Goal: Task Accomplishment & Management: Complete application form

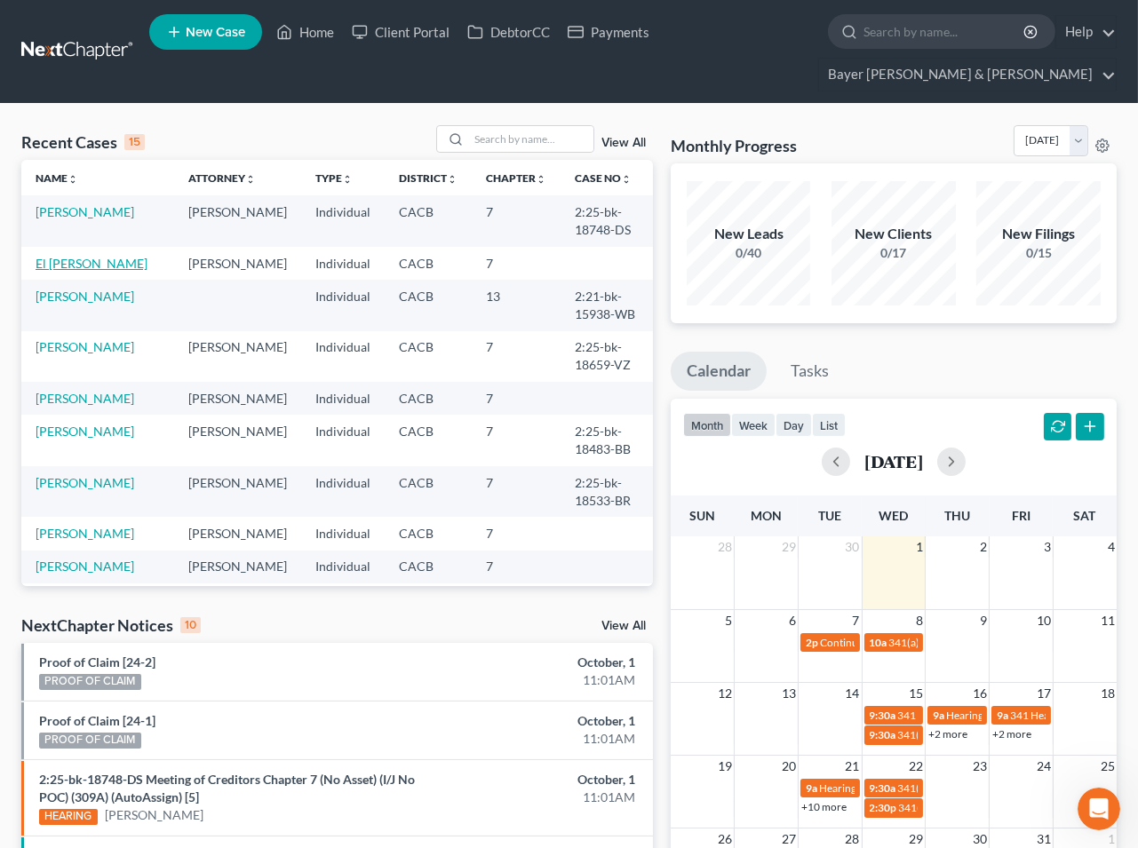
click at [65, 265] on link "El [PERSON_NAME]" at bounding box center [92, 263] width 112 height 15
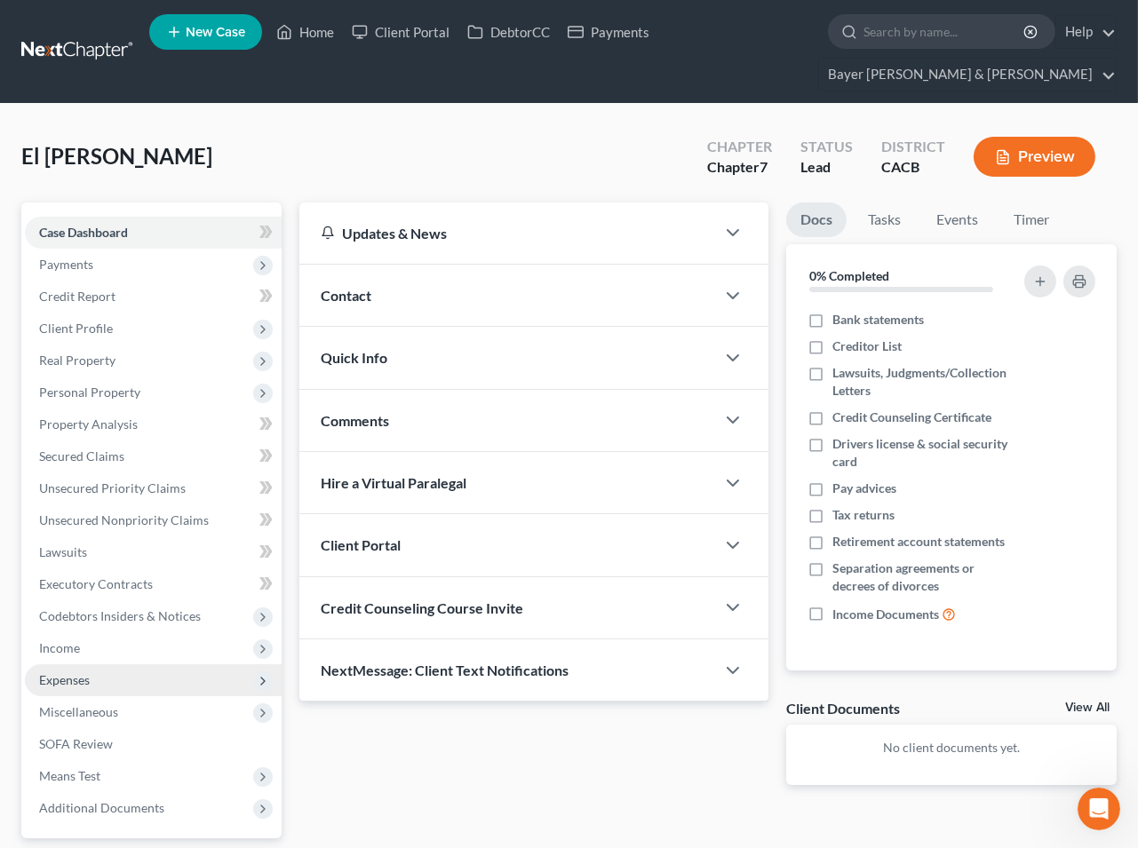
click at [76, 676] on span "Expenses" at bounding box center [64, 679] width 51 height 15
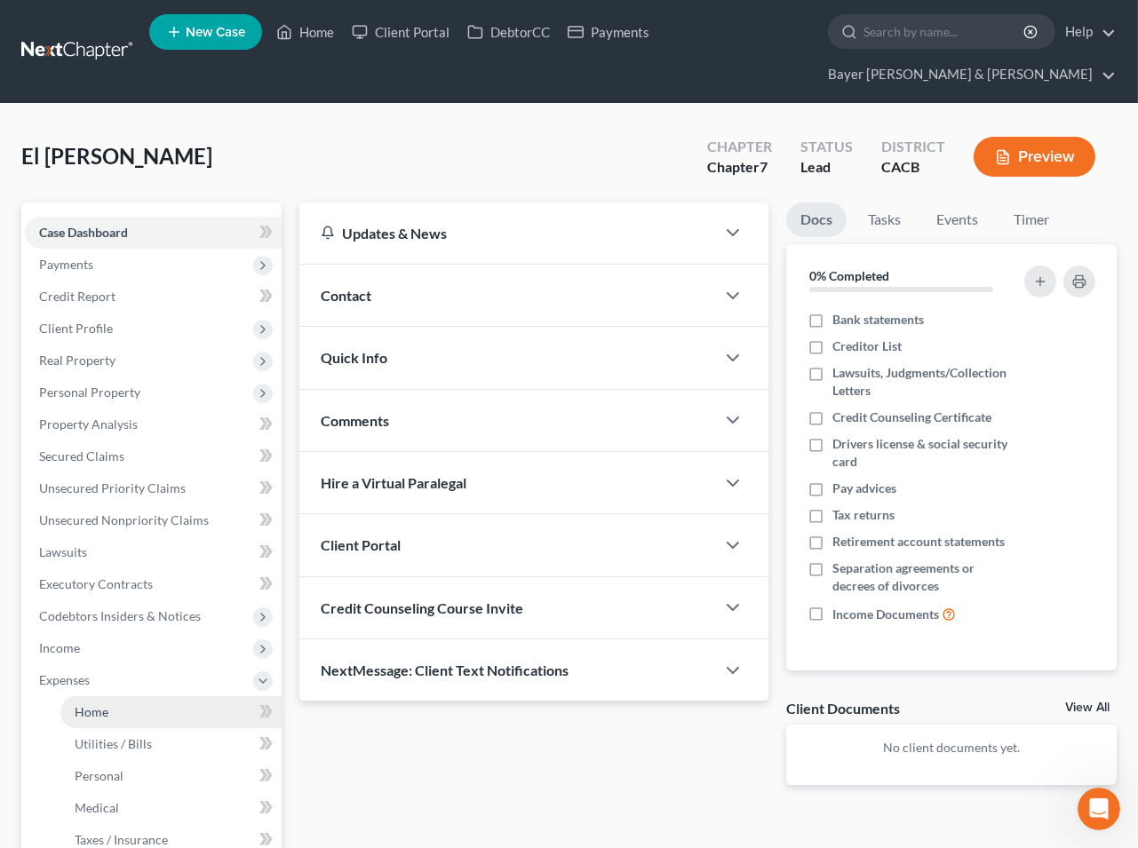
click at [99, 707] on span "Home" at bounding box center [92, 711] width 34 height 15
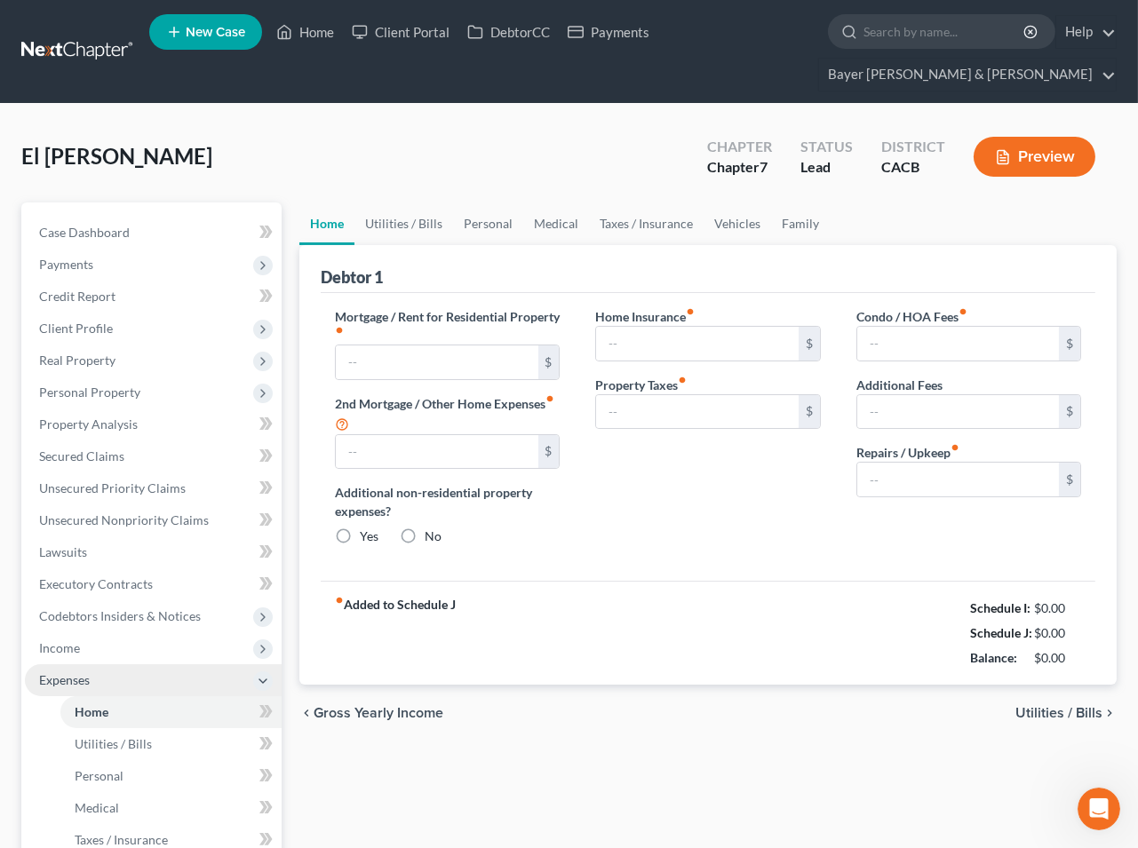
type input "3,465.00"
type input "0.00"
radio input "true"
type input "115.00"
type input "1,148.00"
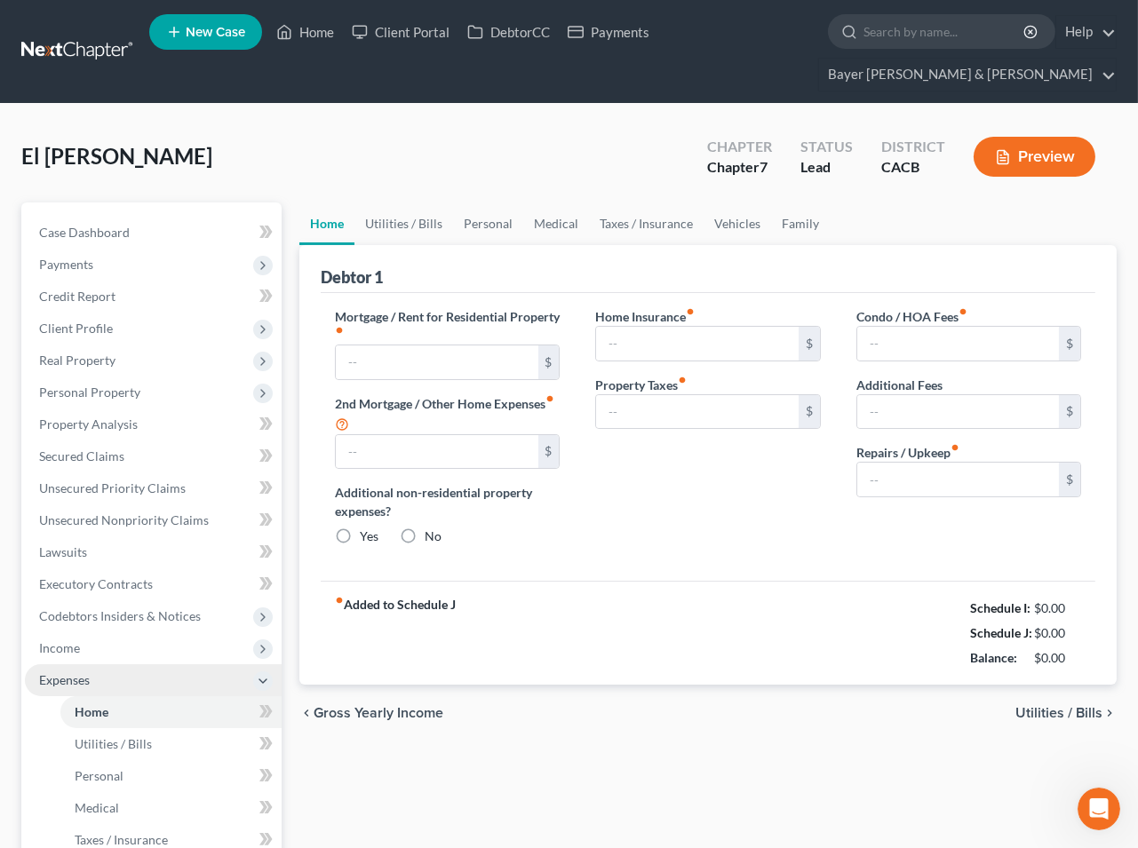
type input "800.00"
type input "0.00"
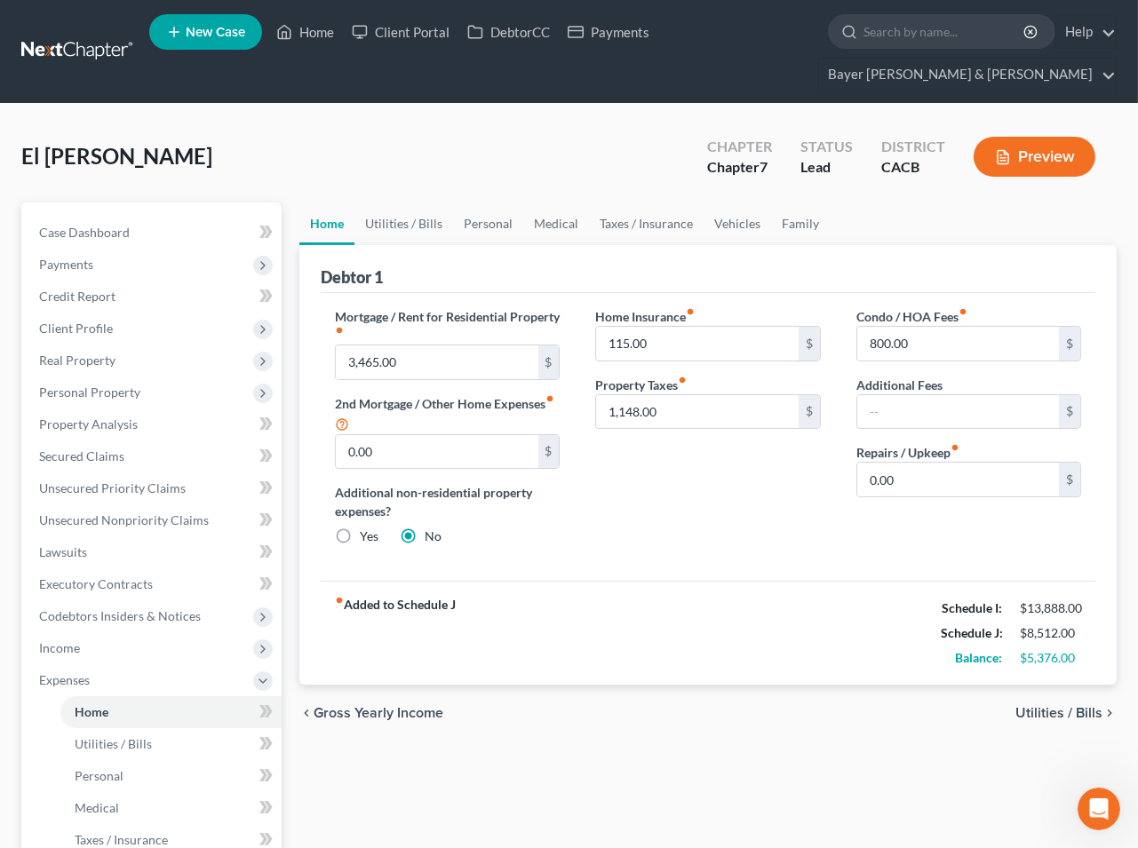
click at [360, 538] on label "Yes" at bounding box center [369, 536] width 19 height 18
click at [367, 538] on input "Yes" at bounding box center [373, 533] width 12 height 12
radio input "true"
radio input "false"
click at [860, 224] on link "Other Properties" at bounding box center [886, 223] width 115 height 43
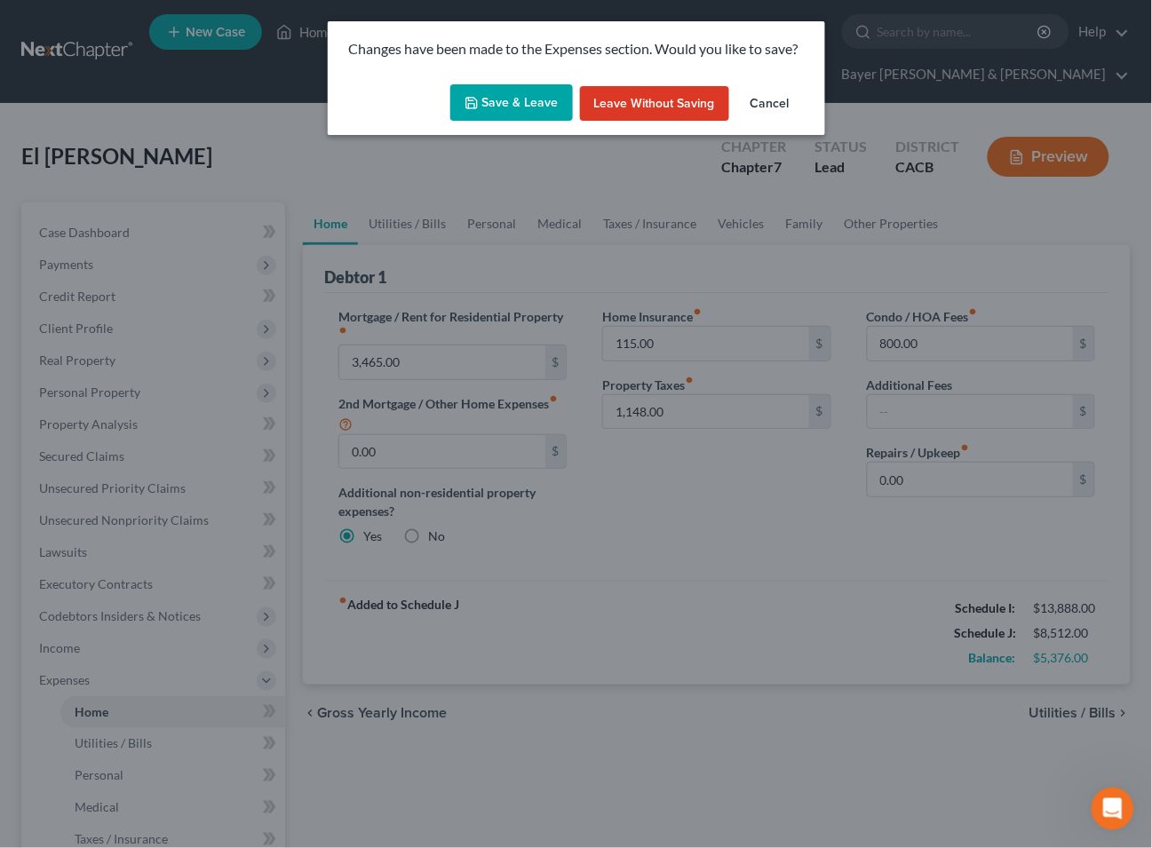
click at [552, 101] on button "Save & Leave" at bounding box center [511, 102] width 123 height 37
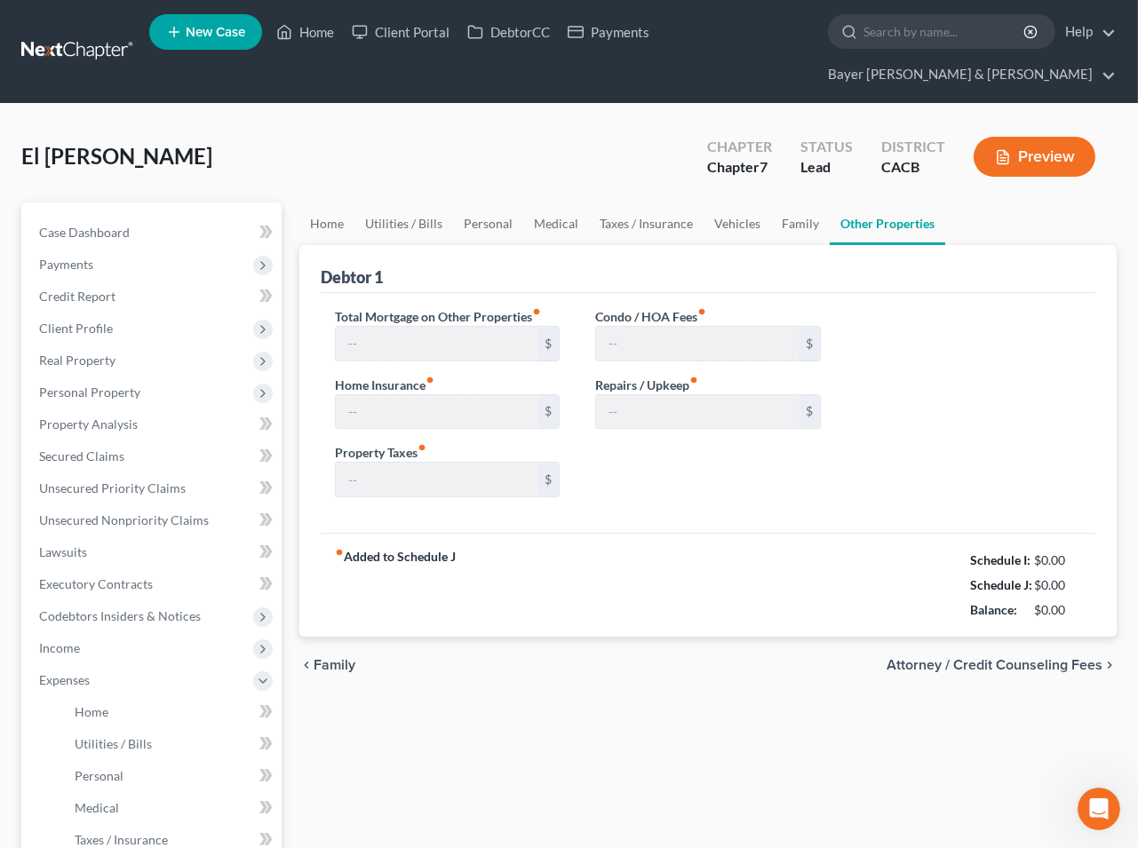
type input "0.00"
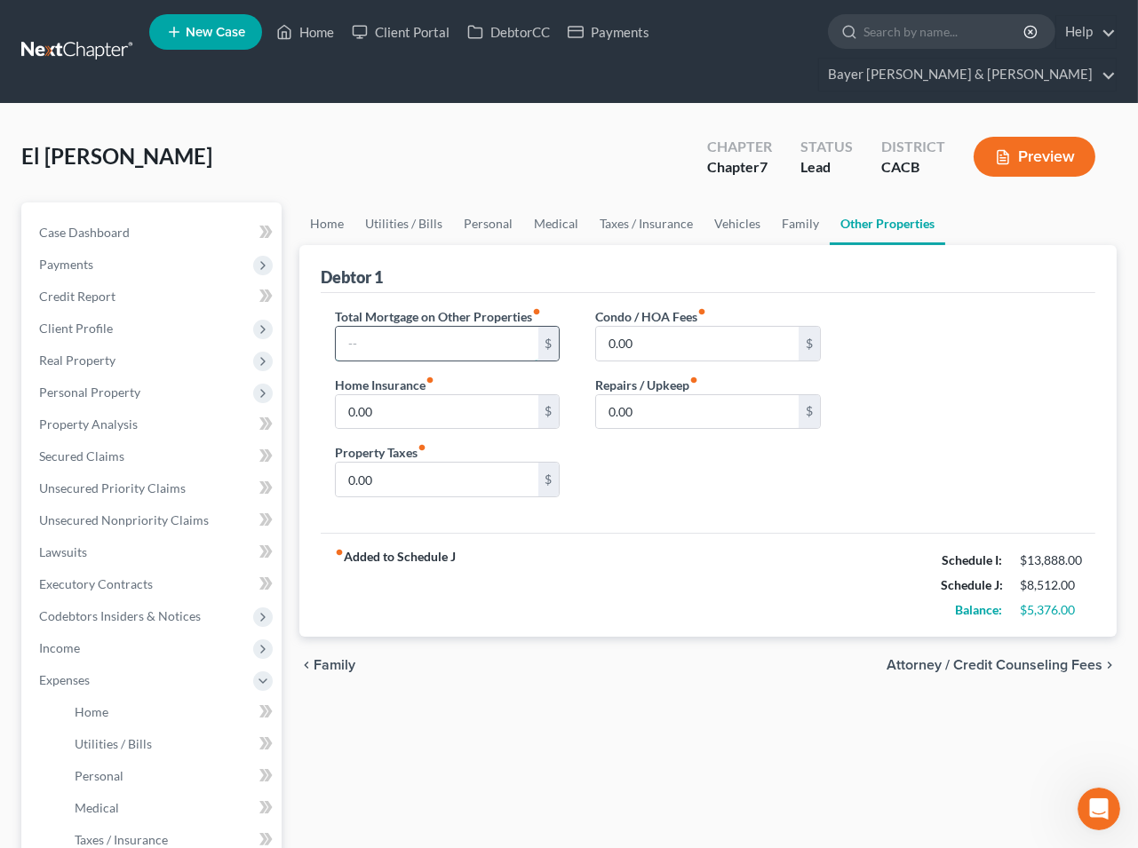
click at [416, 340] on input "text" at bounding box center [437, 344] width 202 height 34
type input "13,347"
type input "559"
type input "2,607"
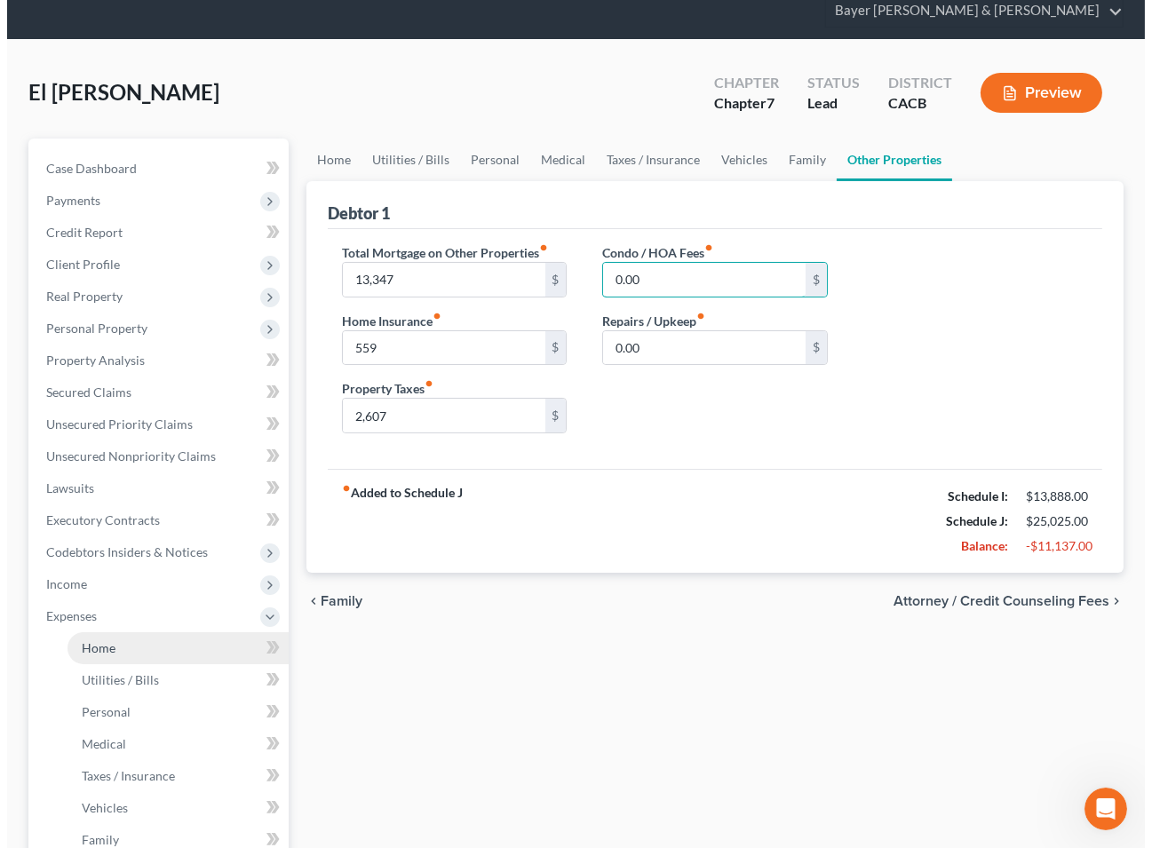
scroll to position [99, 0]
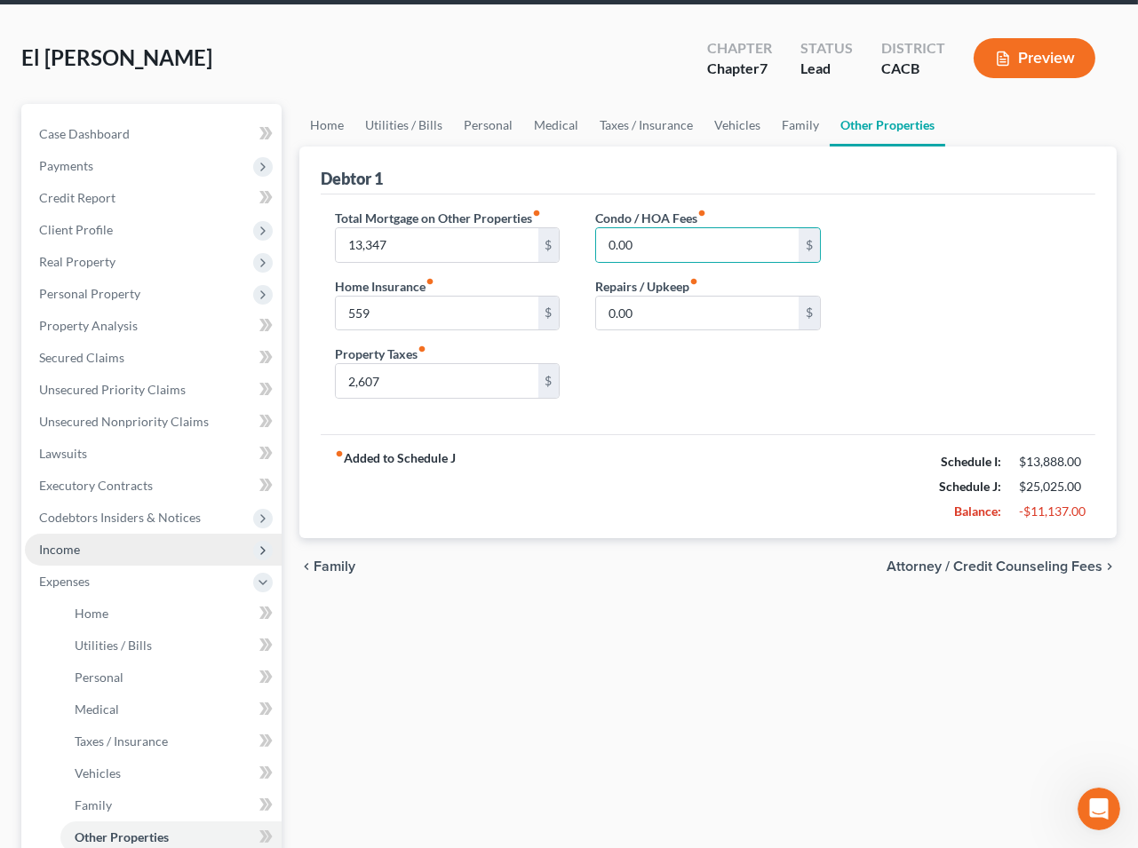
click at [96, 540] on span "Income" at bounding box center [153, 550] width 257 height 32
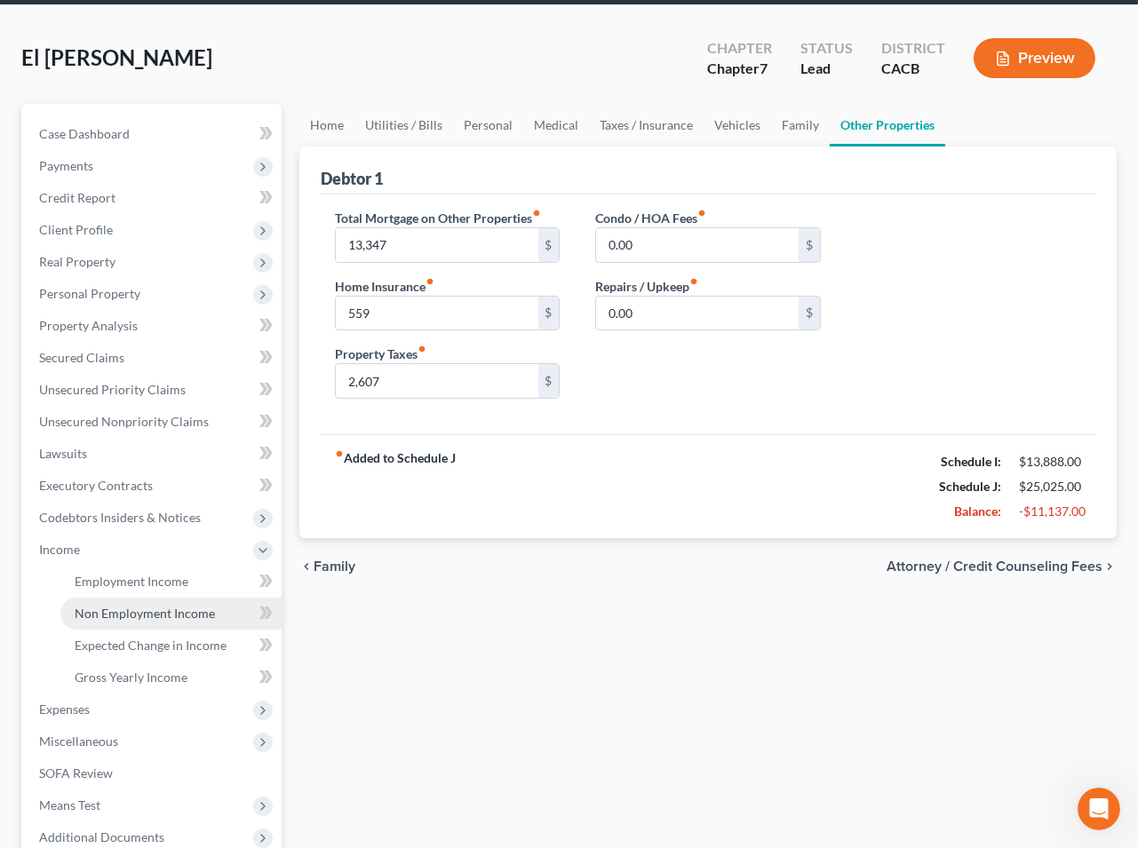
click at [135, 606] on span "Non Employment Income" at bounding box center [145, 613] width 140 height 15
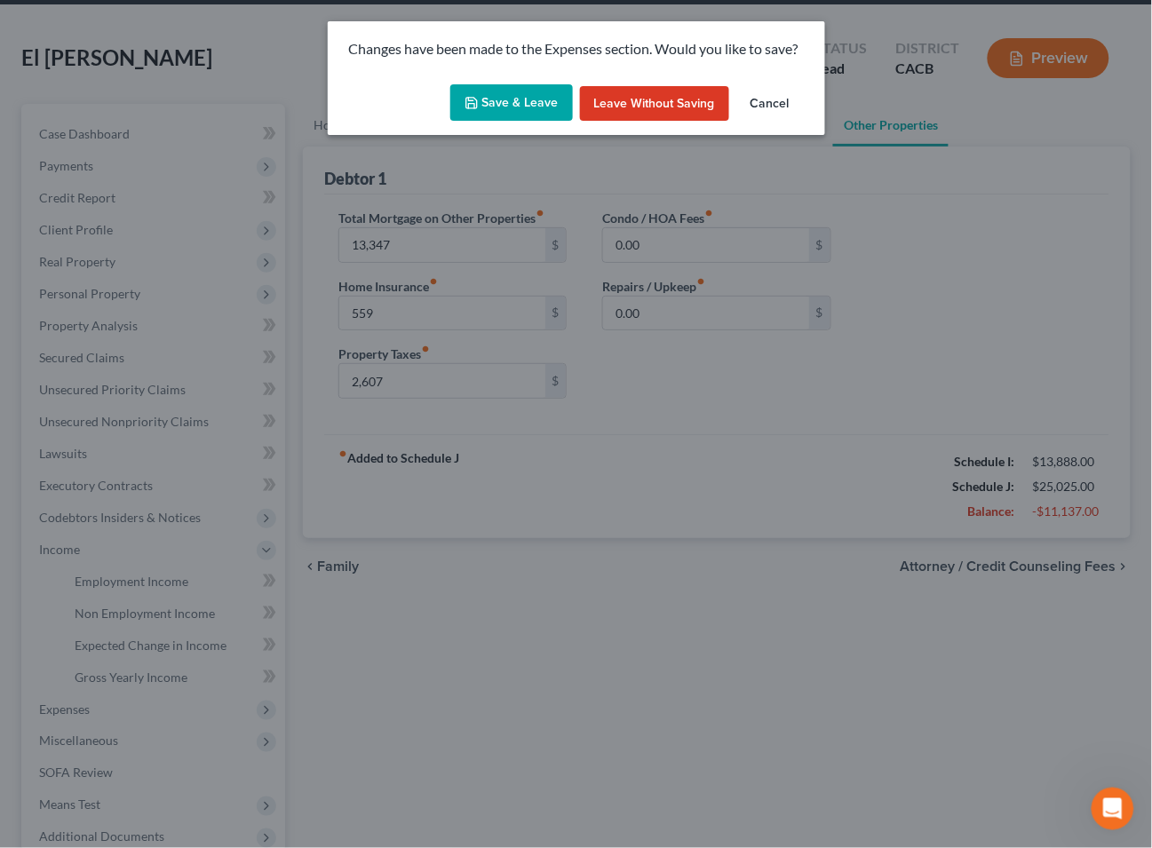
click at [527, 99] on button "Save & Leave" at bounding box center [511, 102] width 123 height 37
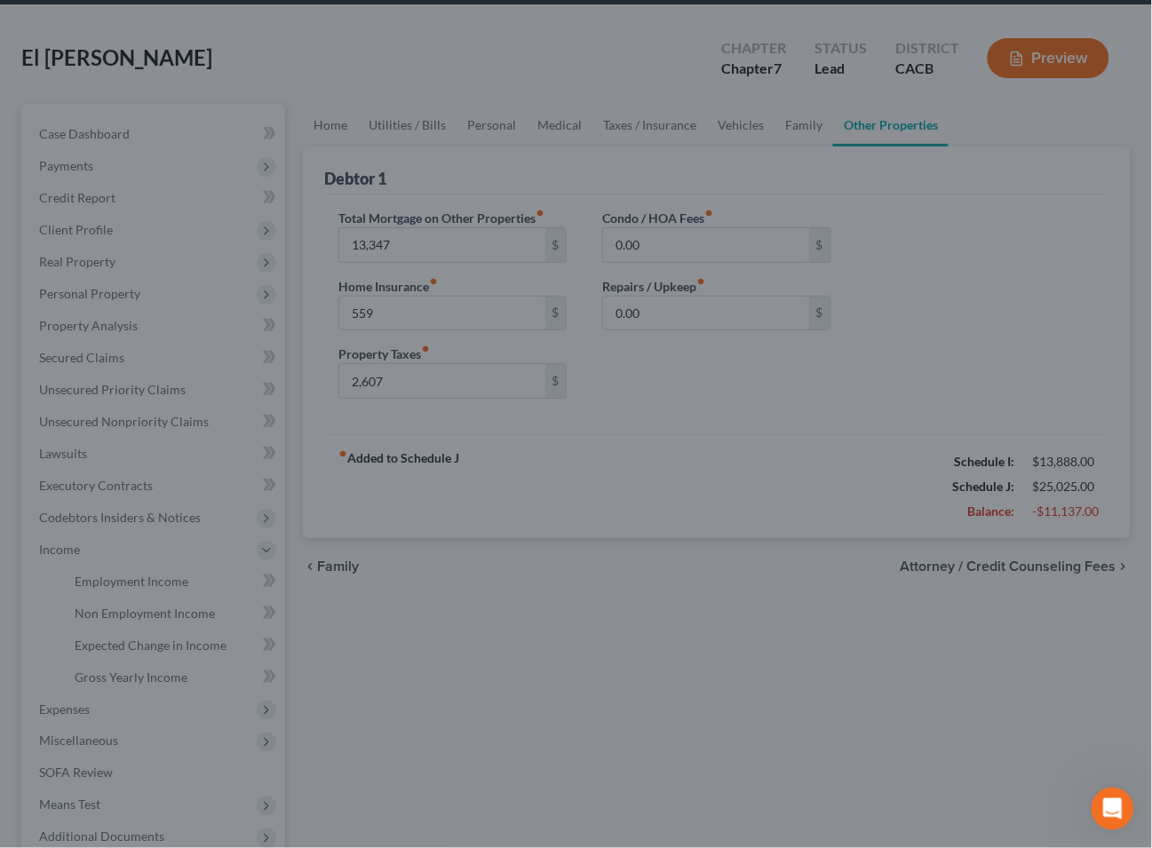
type input "13,347.00"
type input "559.00"
type input "2,607.00"
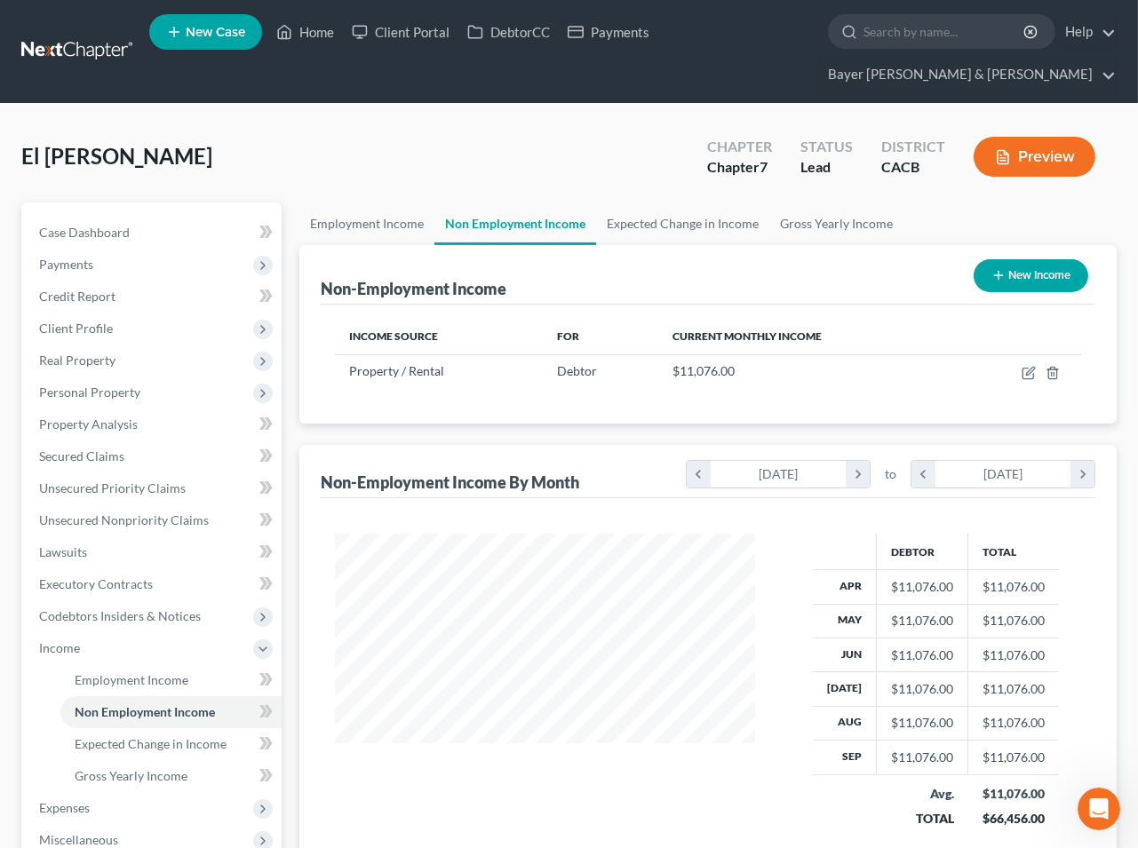
scroll to position [318, 456]
click at [263, 646] on icon at bounding box center [263, 649] width 14 height 14
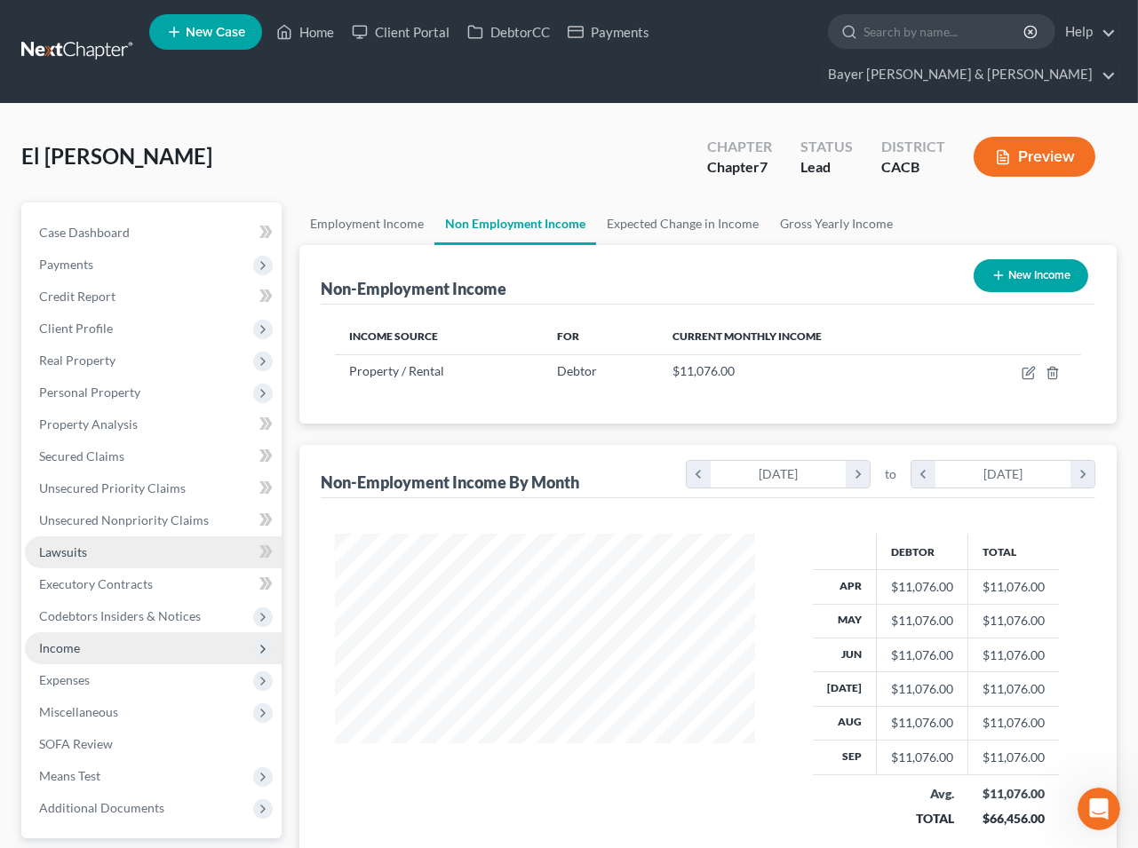
click at [64, 547] on span "Lawsuits" at bounding box center [63, 551] width 48 height 15
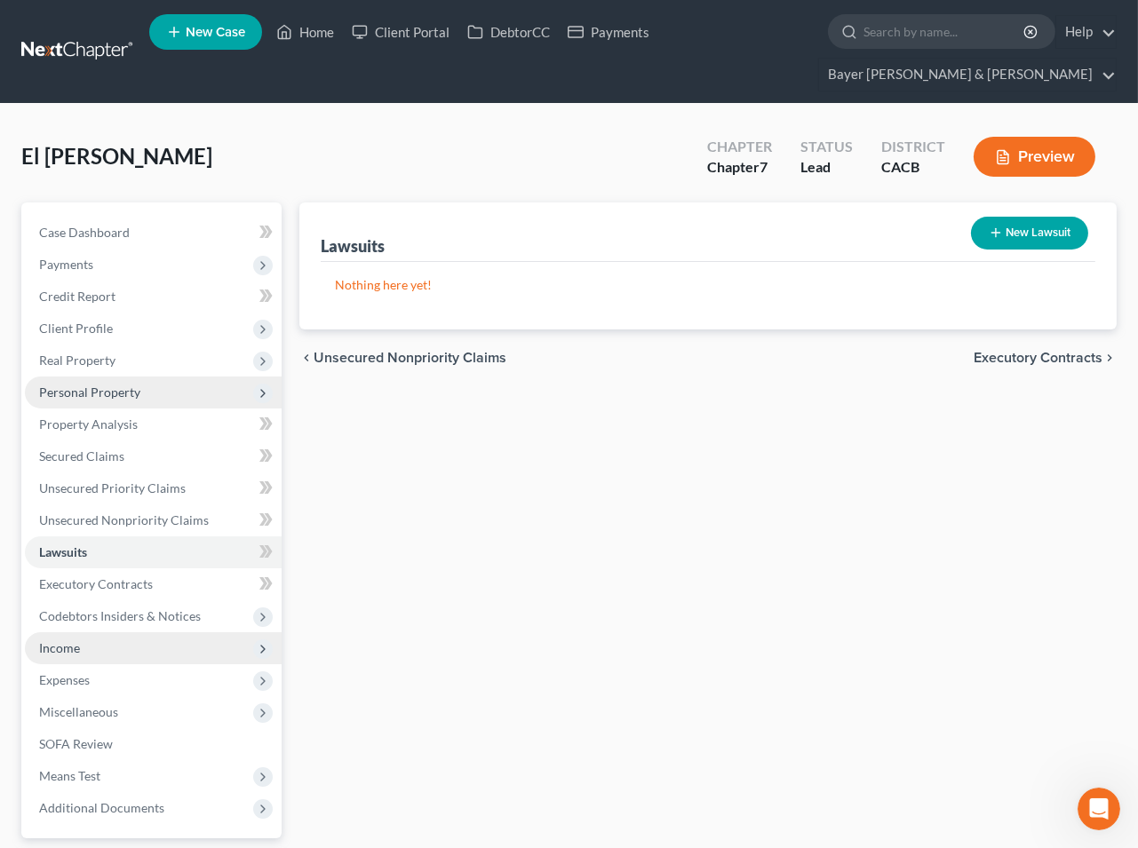
click at [65, 391] on span "Personal Property" at bounding box center [89, 392] width 101 height 15
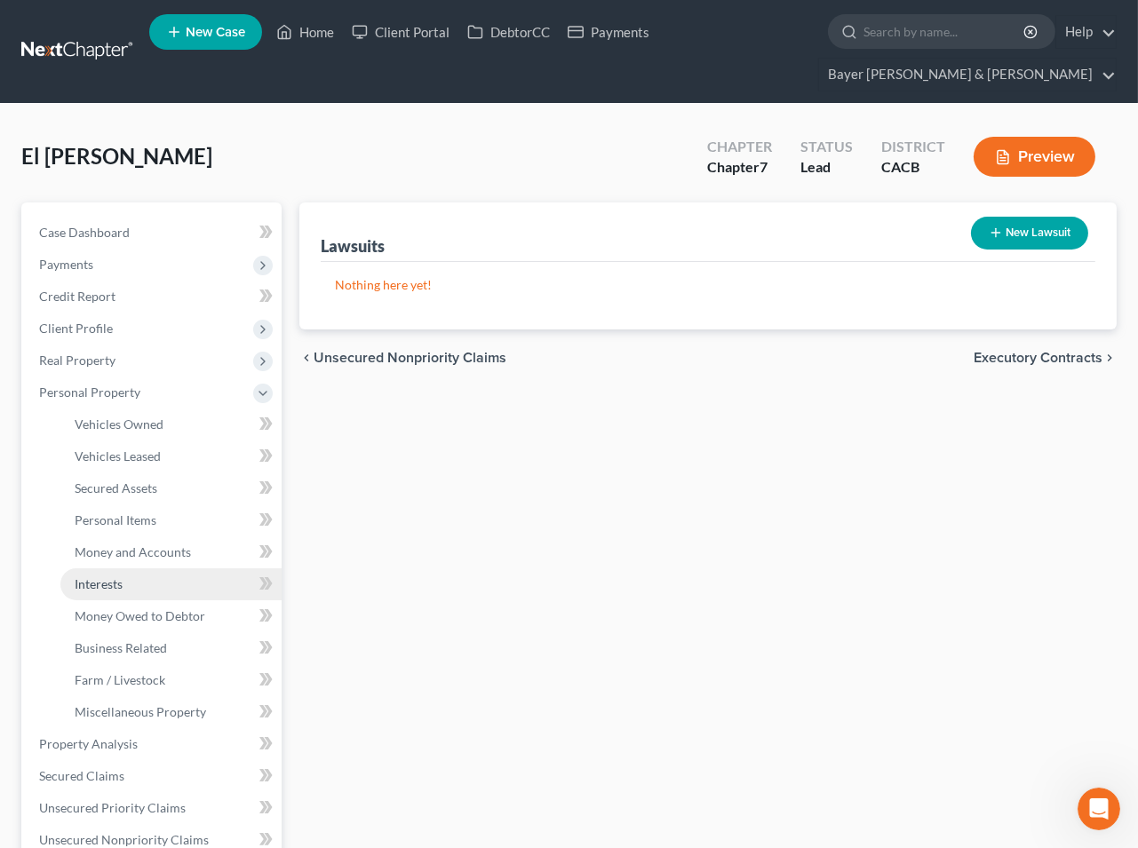
click at [105, 578] on span "Interests" at bounding box center [99, 583] width 48 height 15
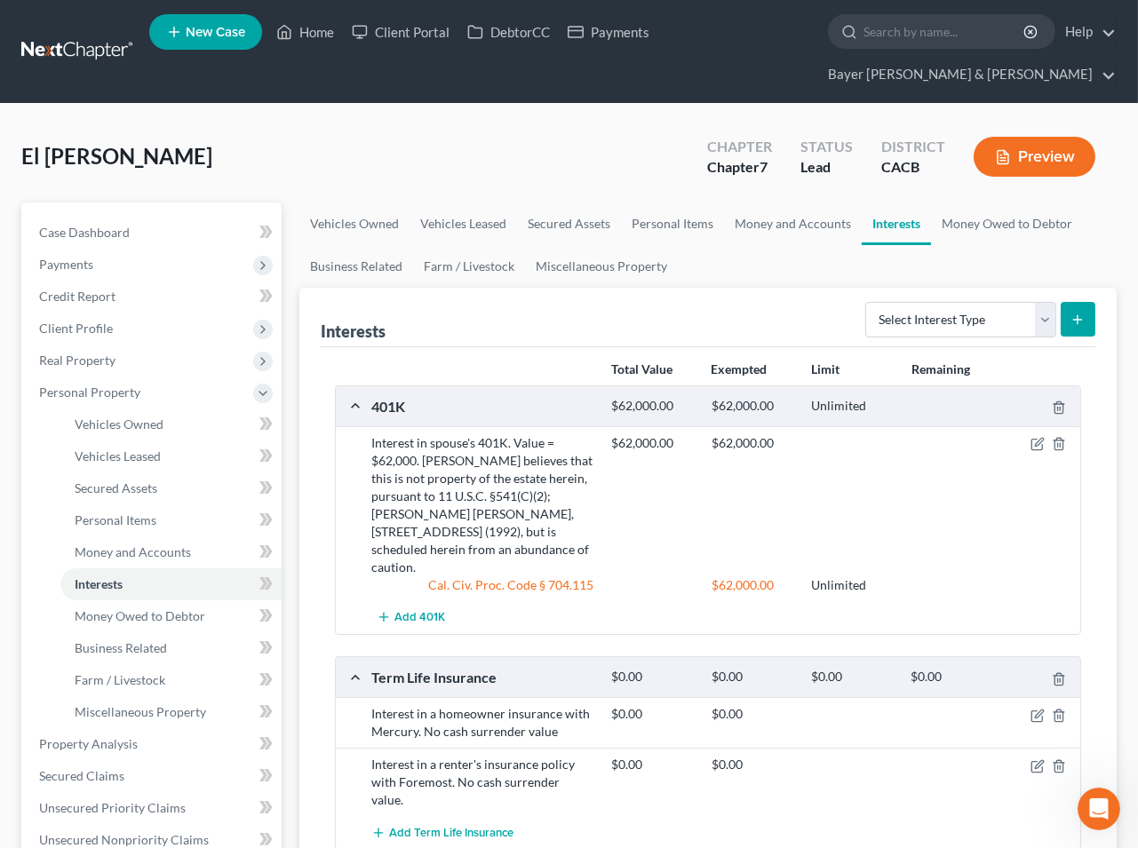
scroll to position [99, 0]
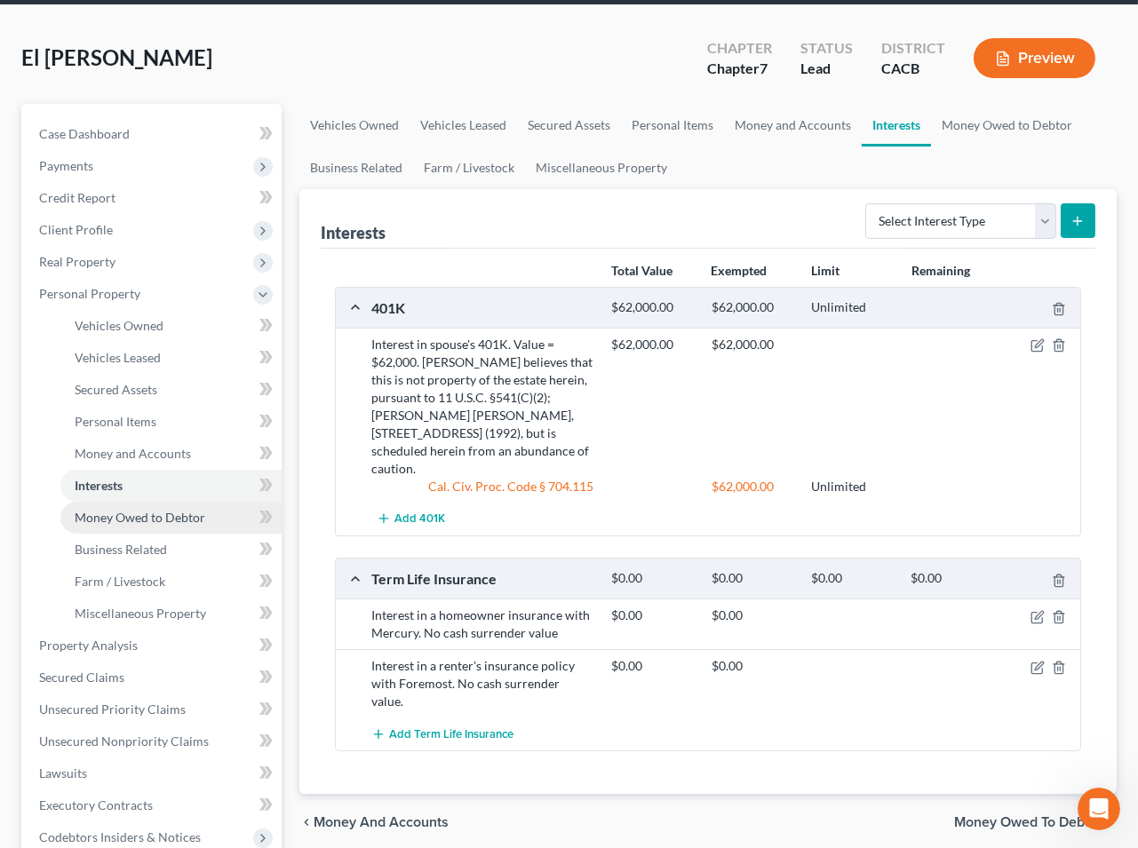
click at [131, 520] on span "Money Owed to Debtor" at bounding box center [140, 517] width 131 height 15
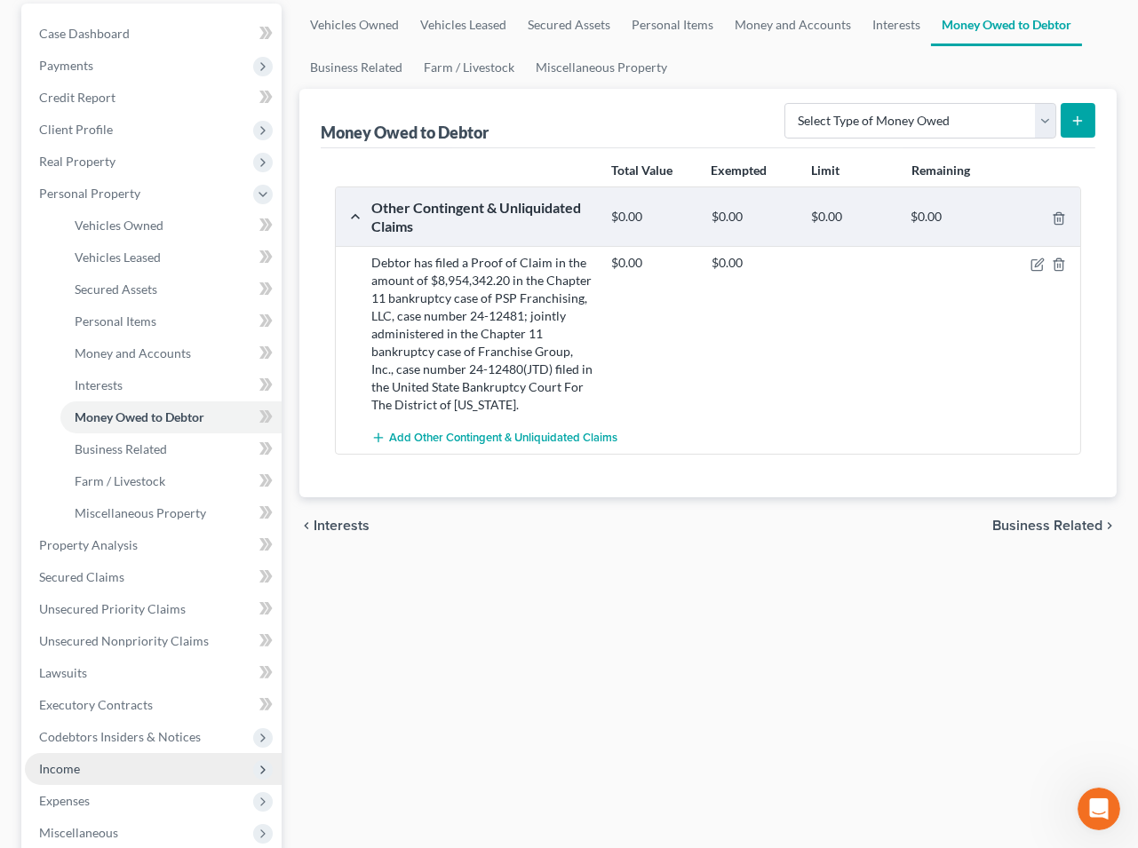
scroll to position [197, 0]
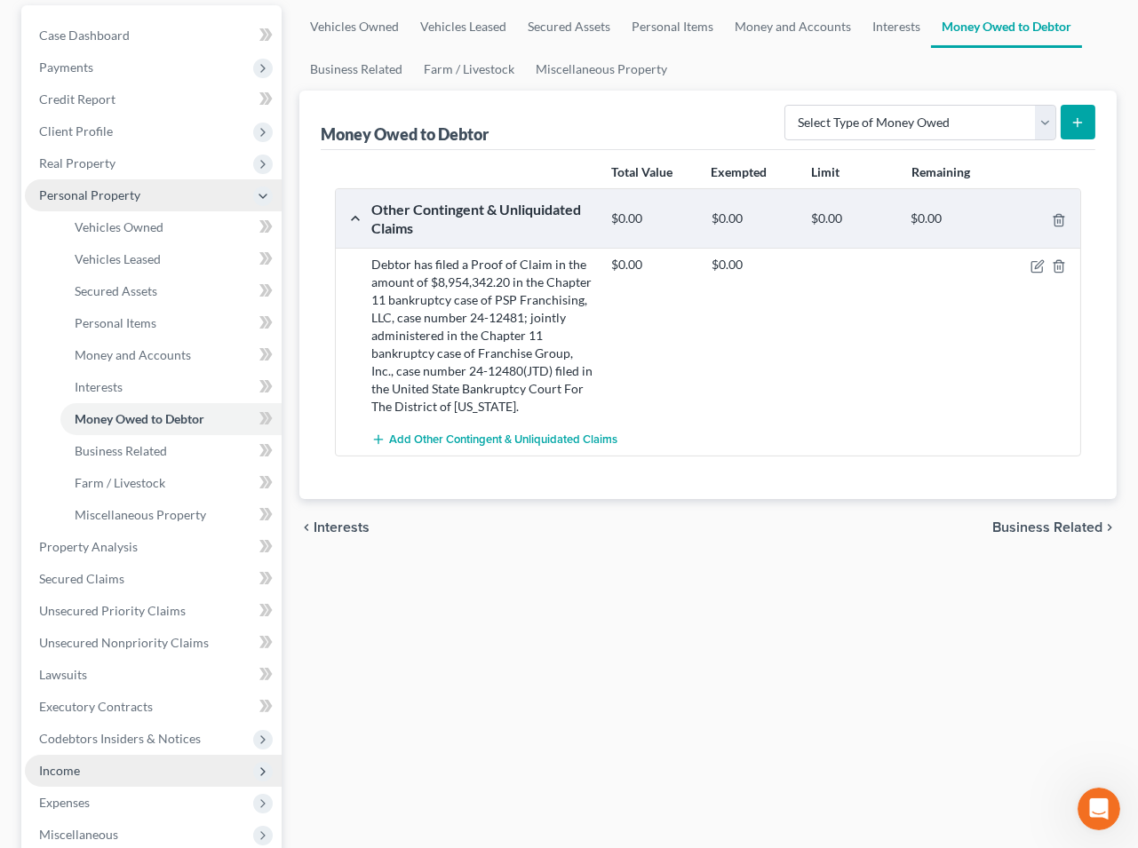
click at [263, 200] on icon at bounding box center [263, 196] width 14 height 14
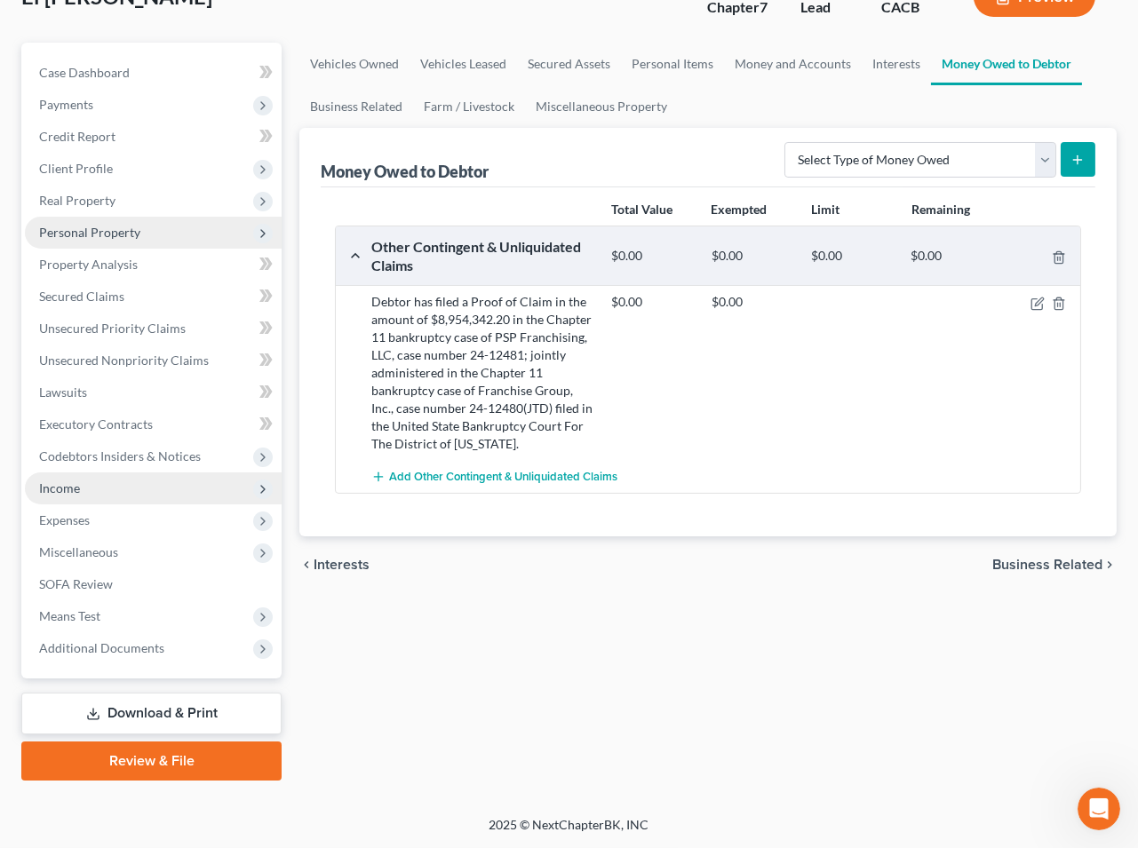
scroll to position [157, 0]
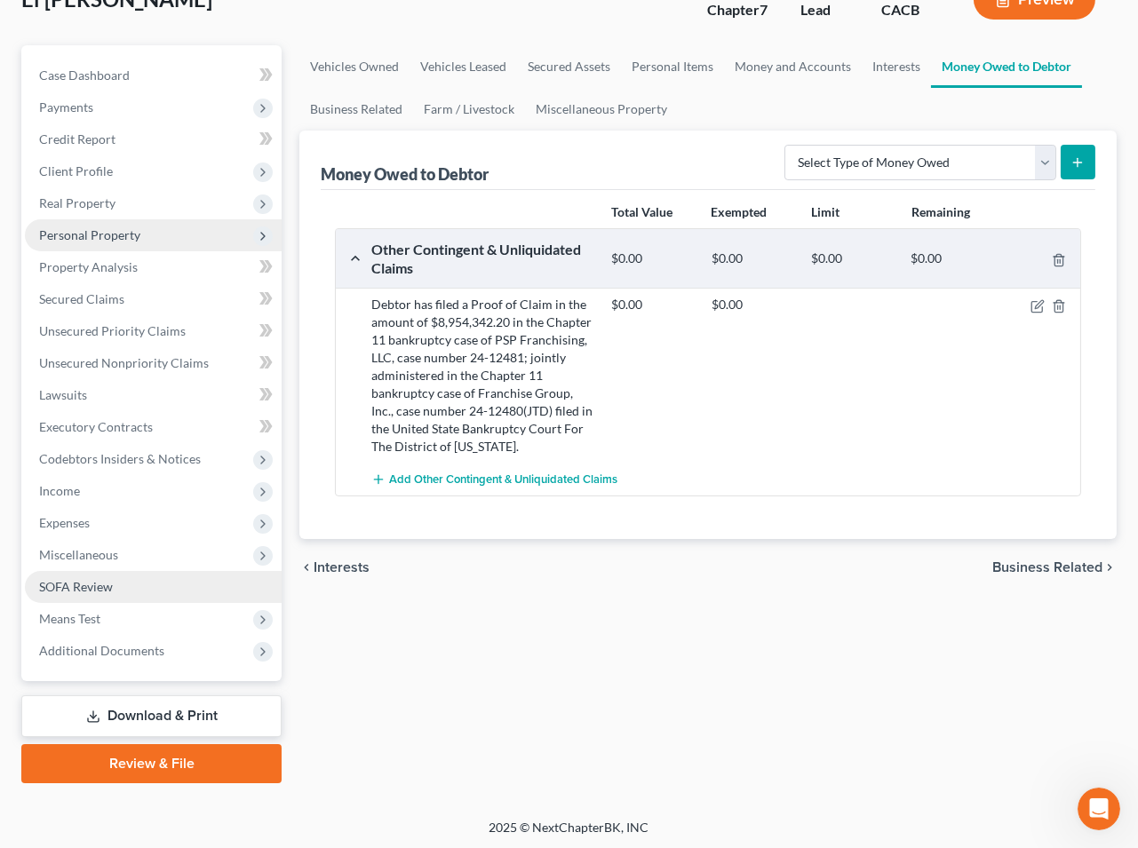
click at [85, 584] on span "SOFA Review" at bounding box center [76, 586] width 74 height 15
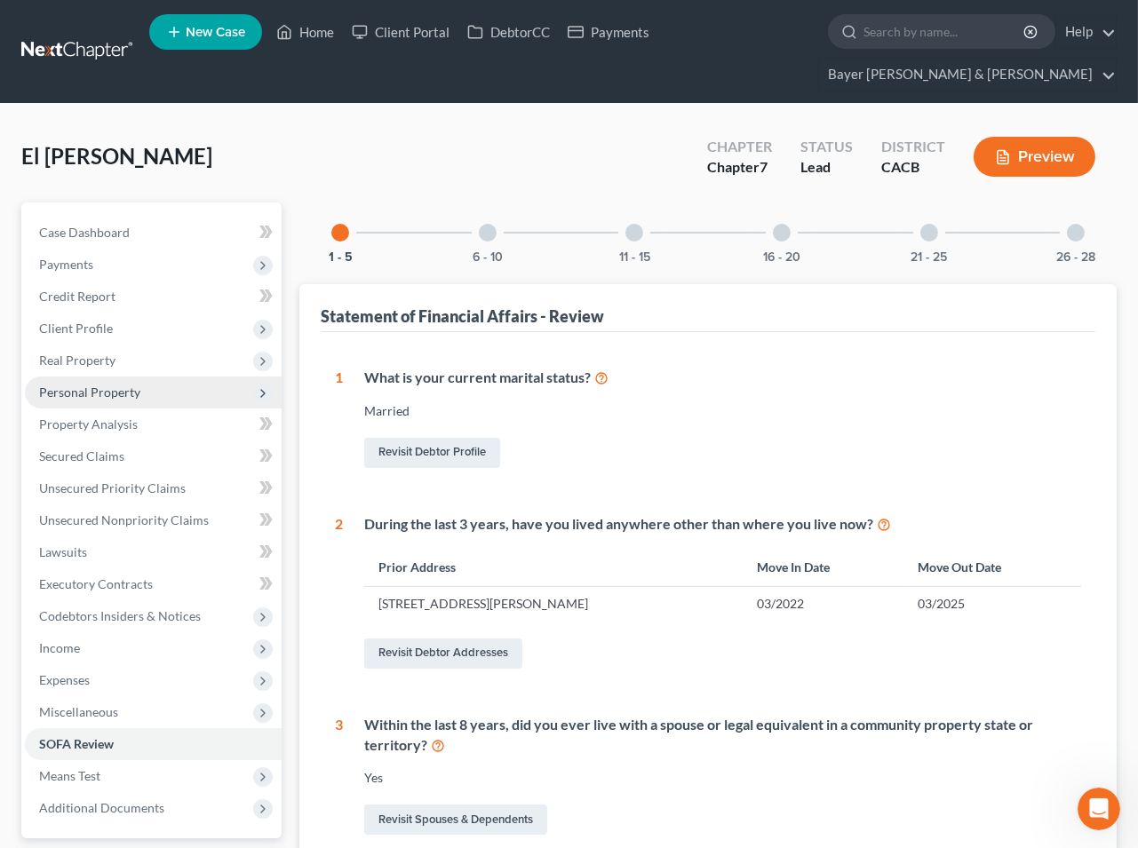
click at [481, 234] on div at bounding box center [488, 233] width 18 height 18
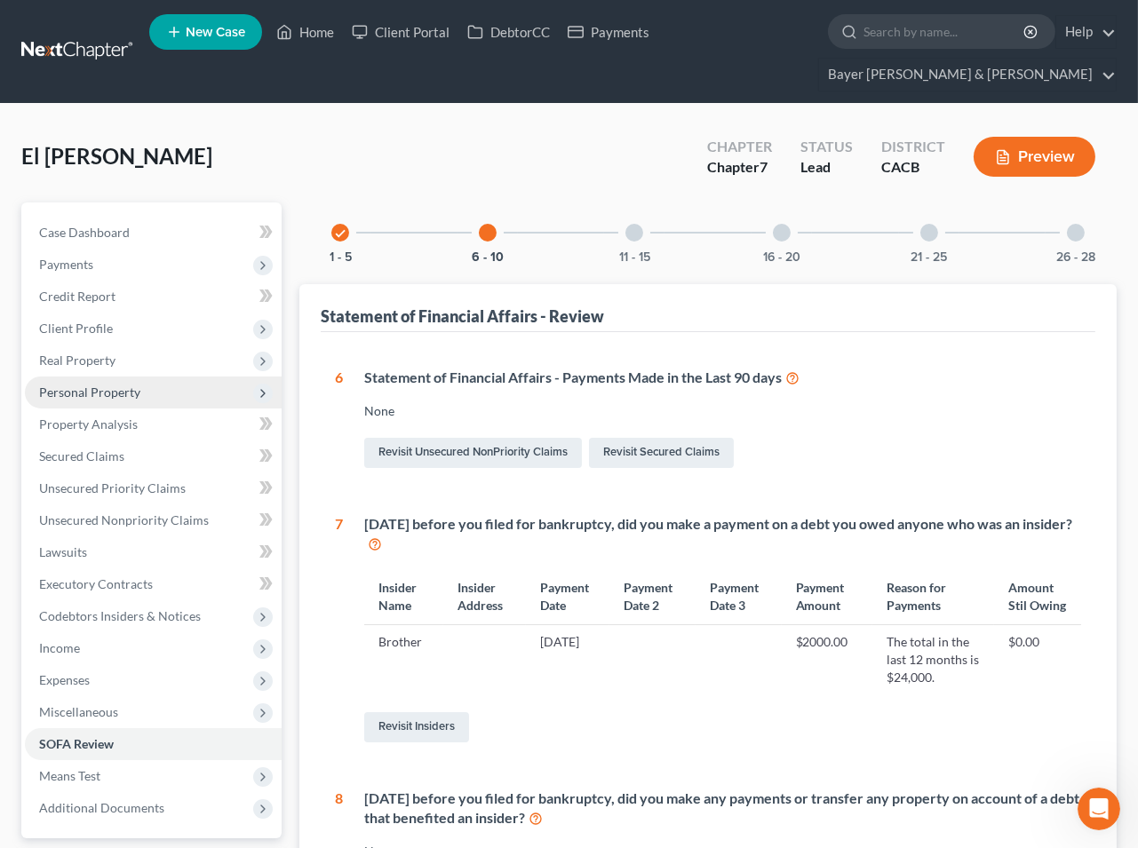
click at [632, 228] on div at bounding box center [634, 233] width 18 height 18
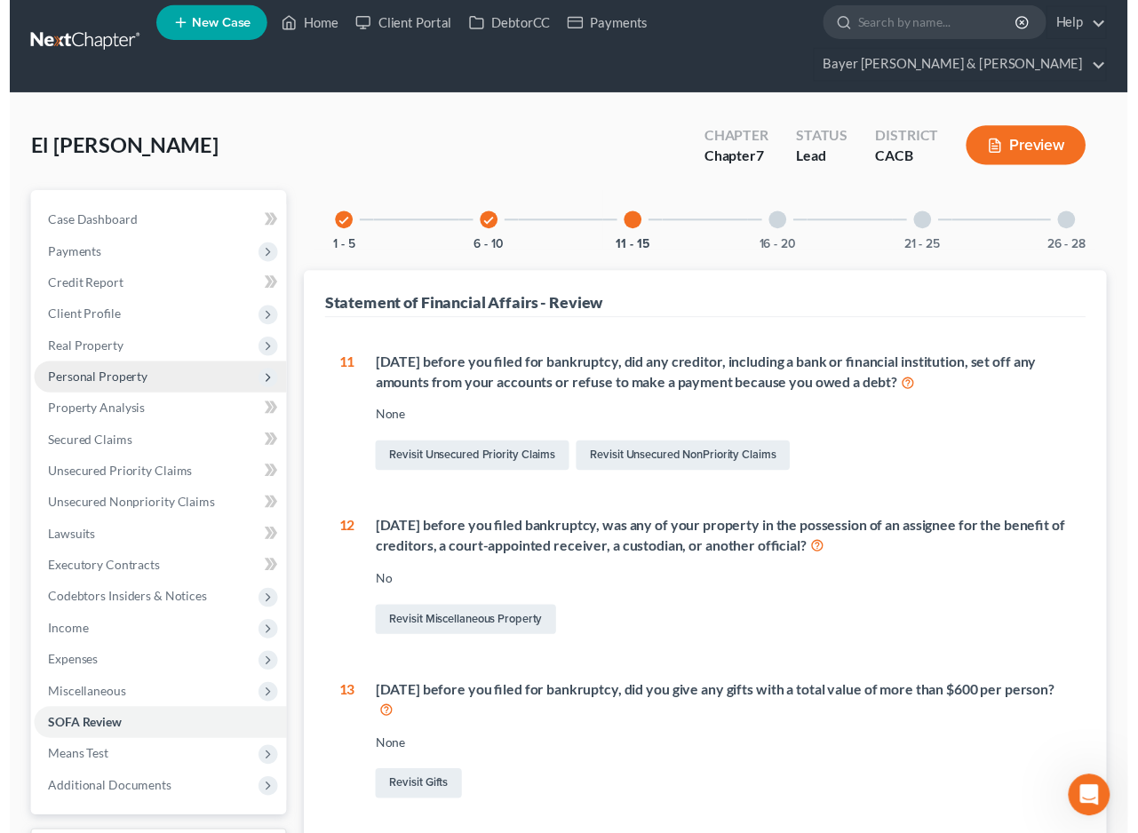
scroll to position [4, 0]
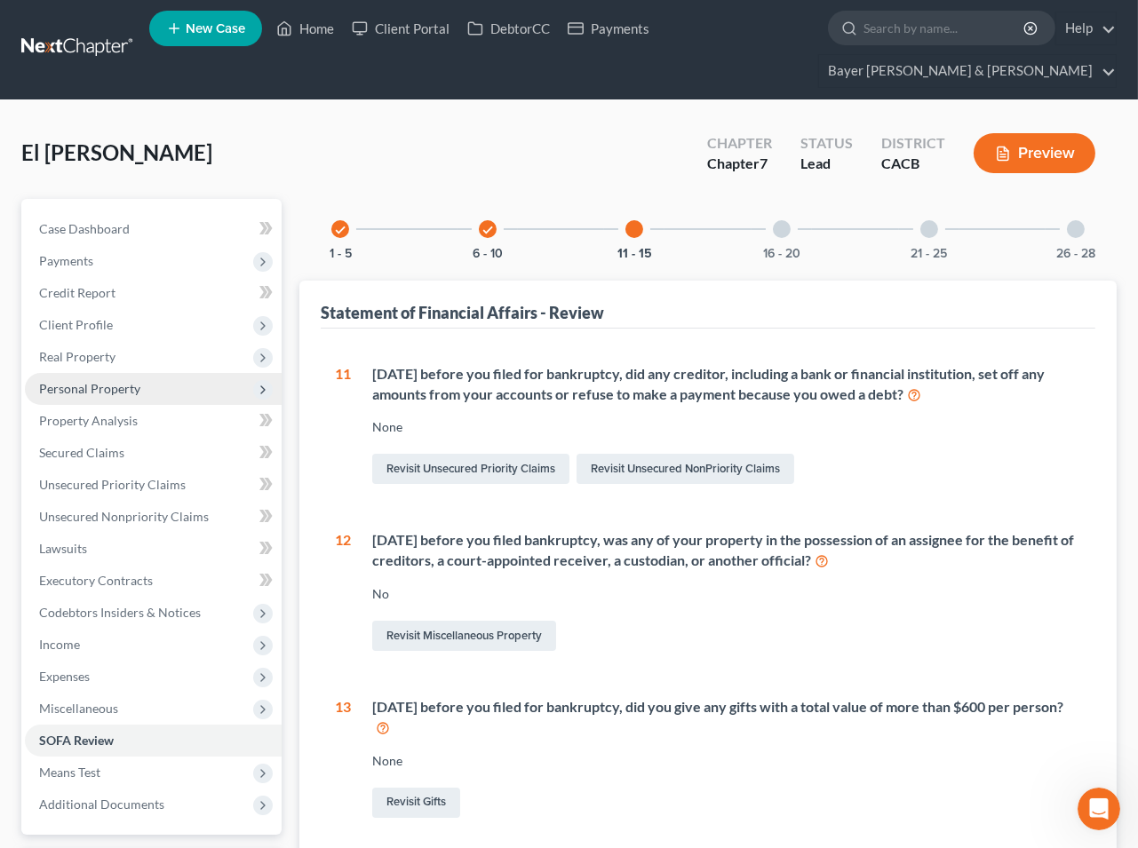
click at [776, 227] on div at bounding box center [782, 229] width 18 height 18
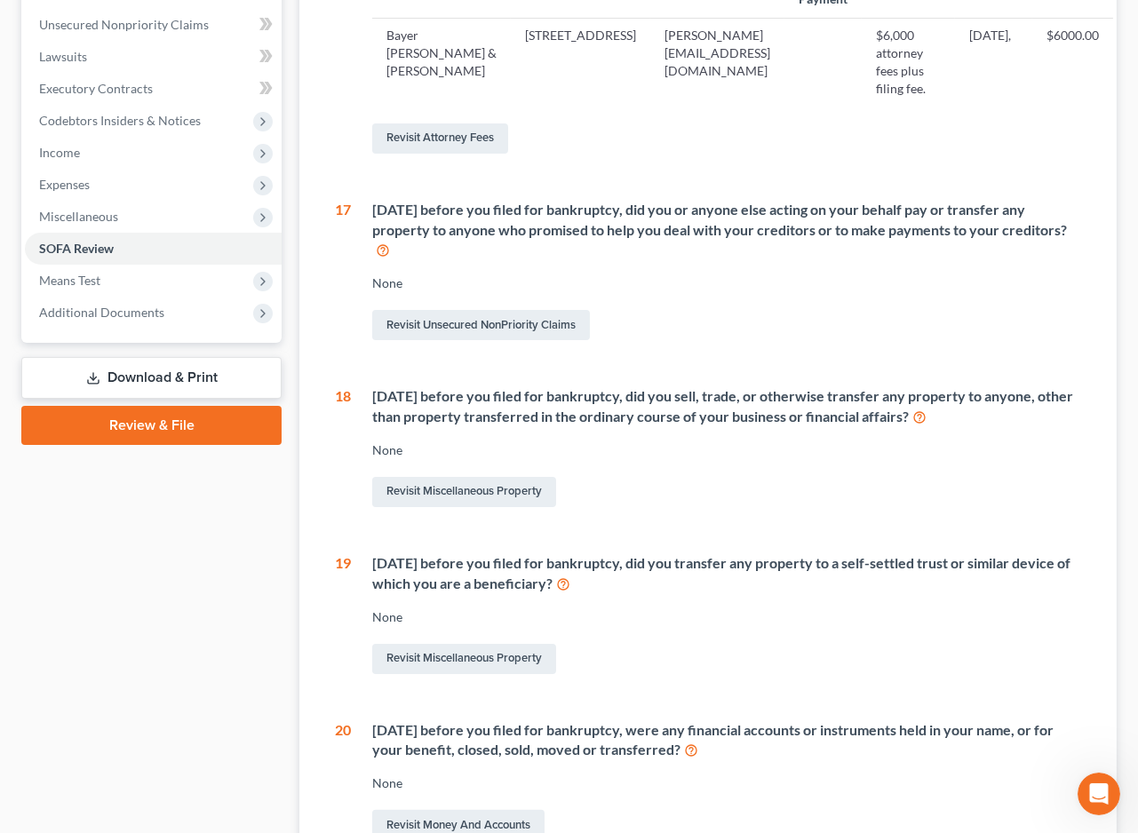
scroll to position [497, 0]
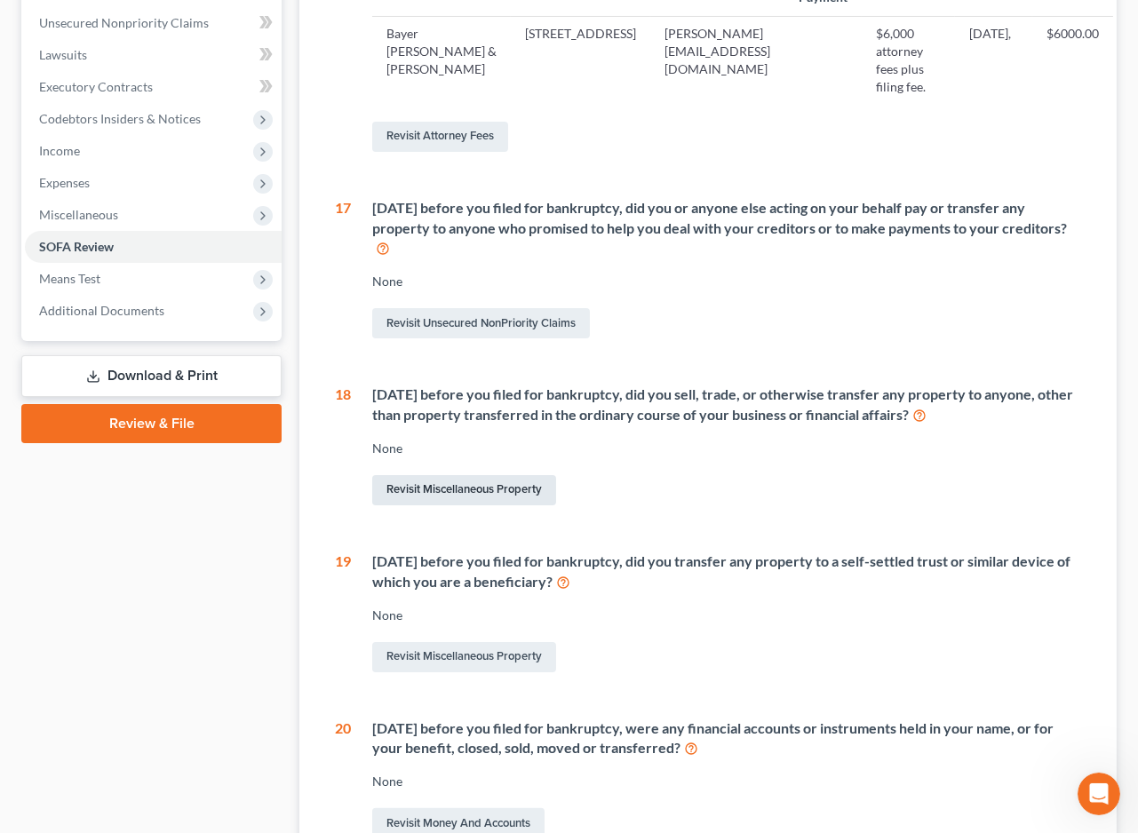
click at [432, 487] on link "Revisit Miscellaneous Property" at bounding box center [464, 490] width 184 height 30
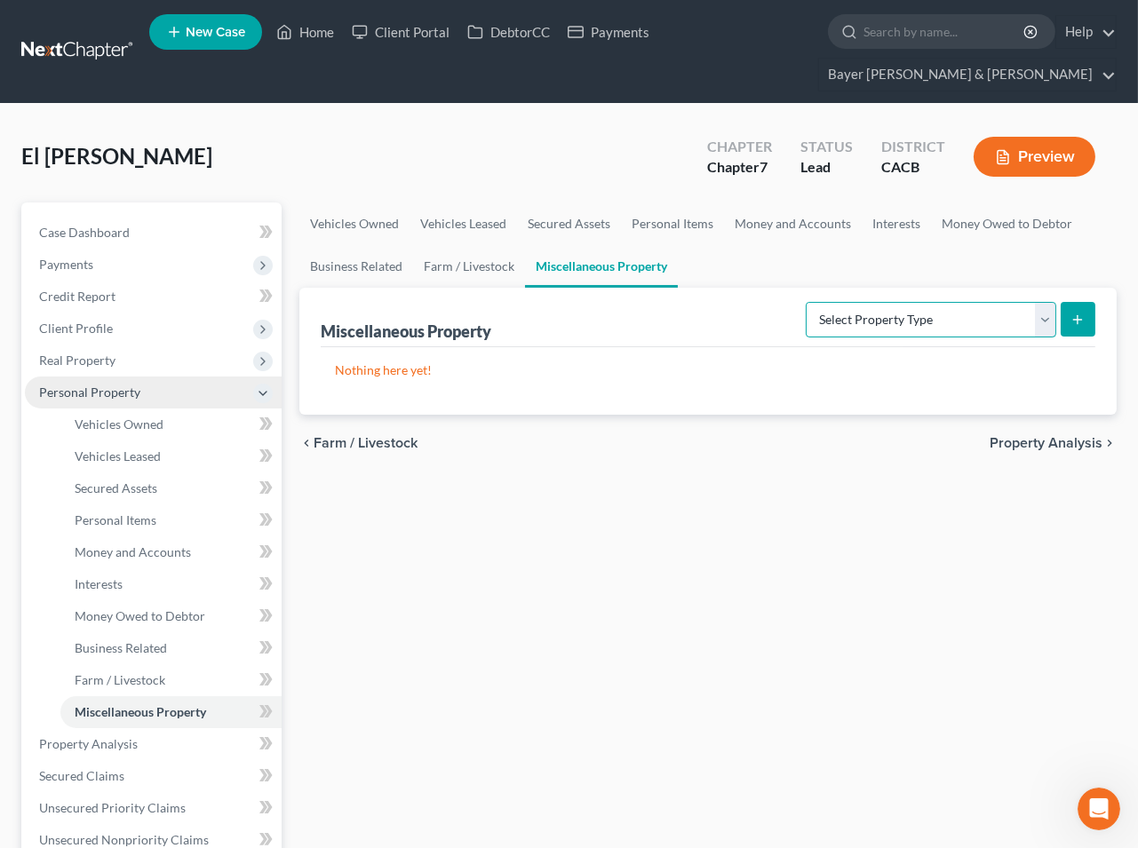
click at [1041, 313] on select "Select Property Type Assigned for Creditor Benefit [DATE] Holding for Another N…" at bounding box center [930, 320] width 250 height 36
select select "transferred"
click at [805, 302] on select "Select Property Type Assigned for Creditor Benefit [DATE] Holding for Another N…" at bounding box center [930, 320] width 250 height 36
click at [1074, 315] on icon "submit" at bounding box center [1077, 320] width 14 height 14
select select "Ordinary ([DATE])"
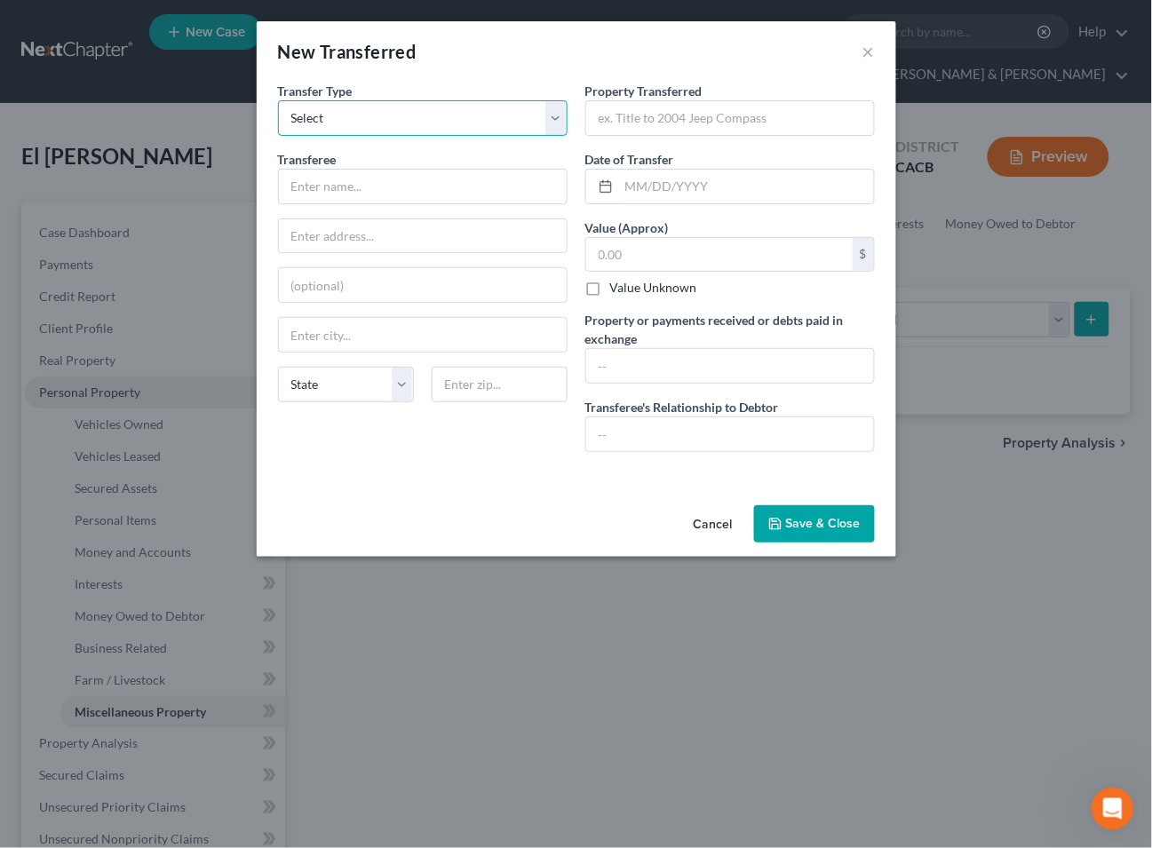
click at [562, 110] on select "Select Ordinary ([DATE]) [DATE]" at bounding box center [422, 118] width 289 height 36
click at [359, 187] on input "text" at bounding box center [423, 187] width 288 height 34
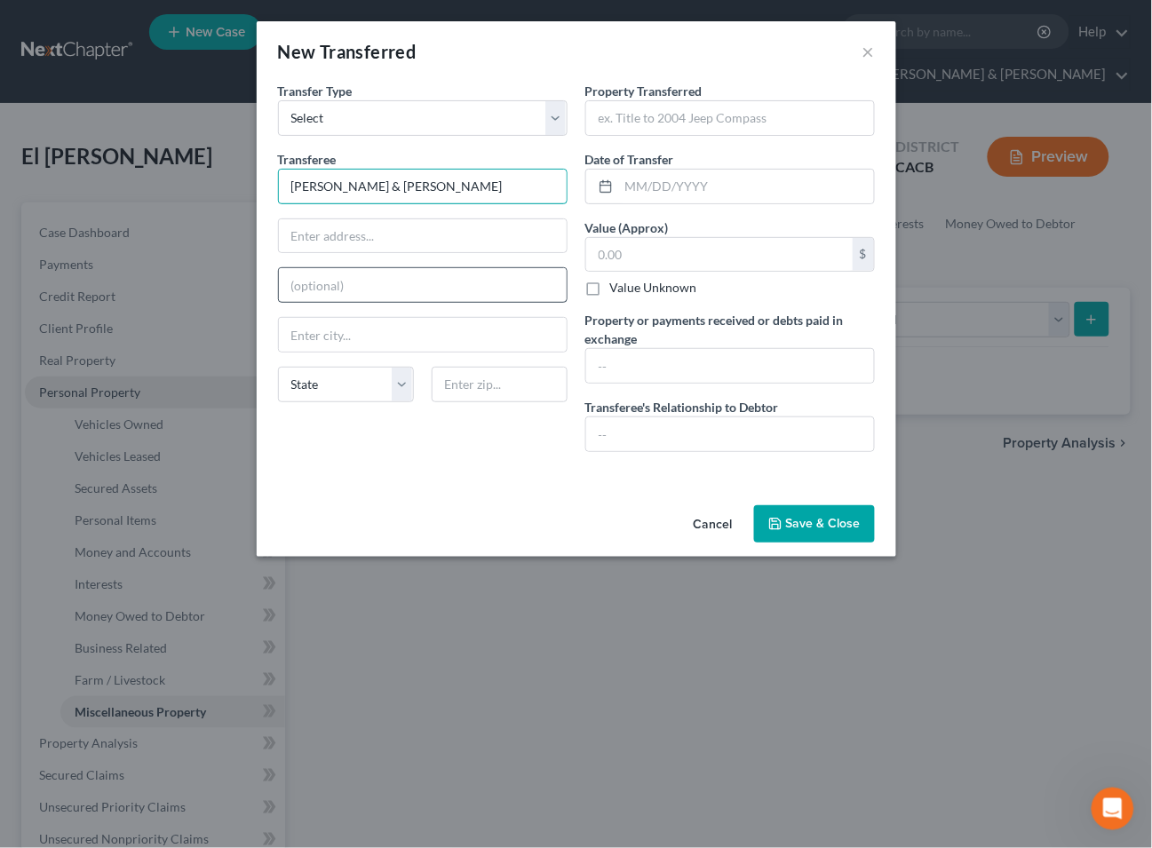
type input "[PERSON_NAME] & [PERSON_NAME]"
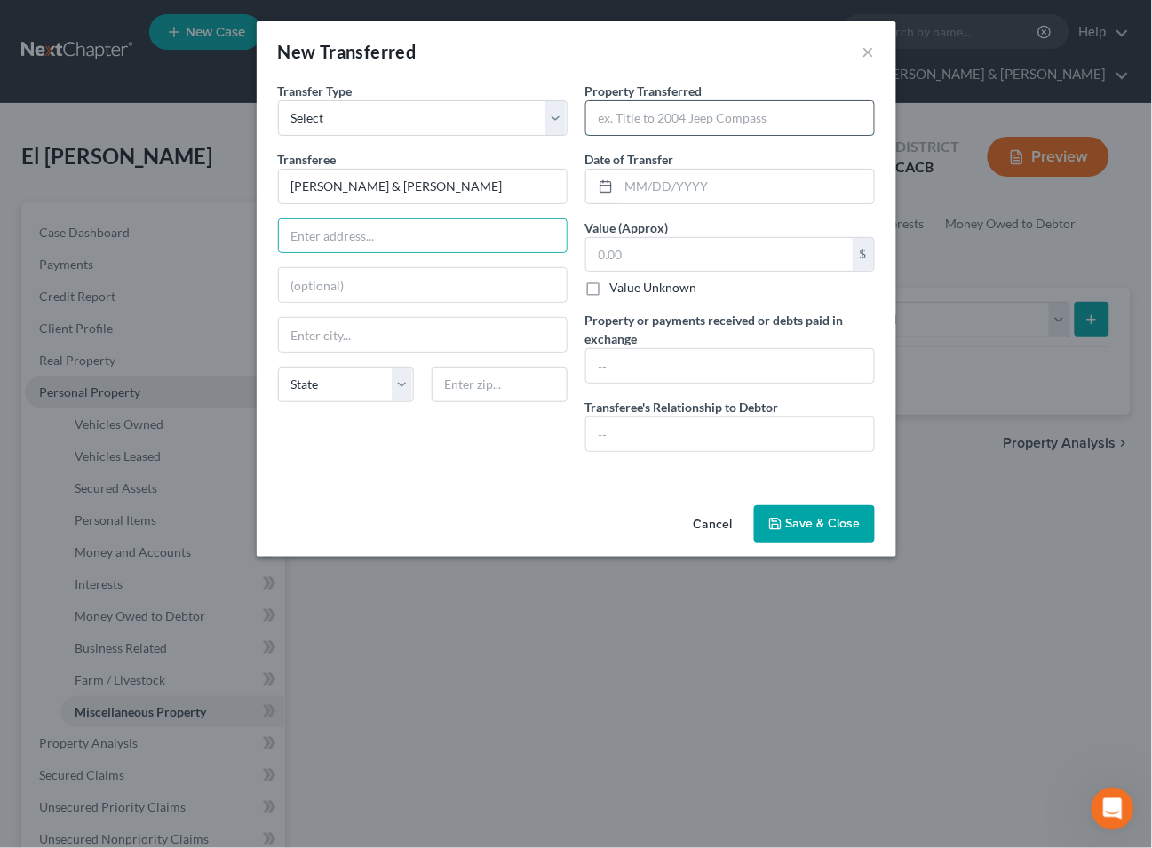
click at [677, 109] on input "text" at bounding box center [730, 118] width 288 height 34
click at [638, 437] on input "text" at bounding box center [730, 434] width 288 height 34
click at [637, 116] on input "text" at bounding box center [730, 118] width 288 height 34
type input "Debtor sold an [GEOGRAPHIC_DATA] located at [STREET_ADDRESS] to [PERSON_NAME] a…"
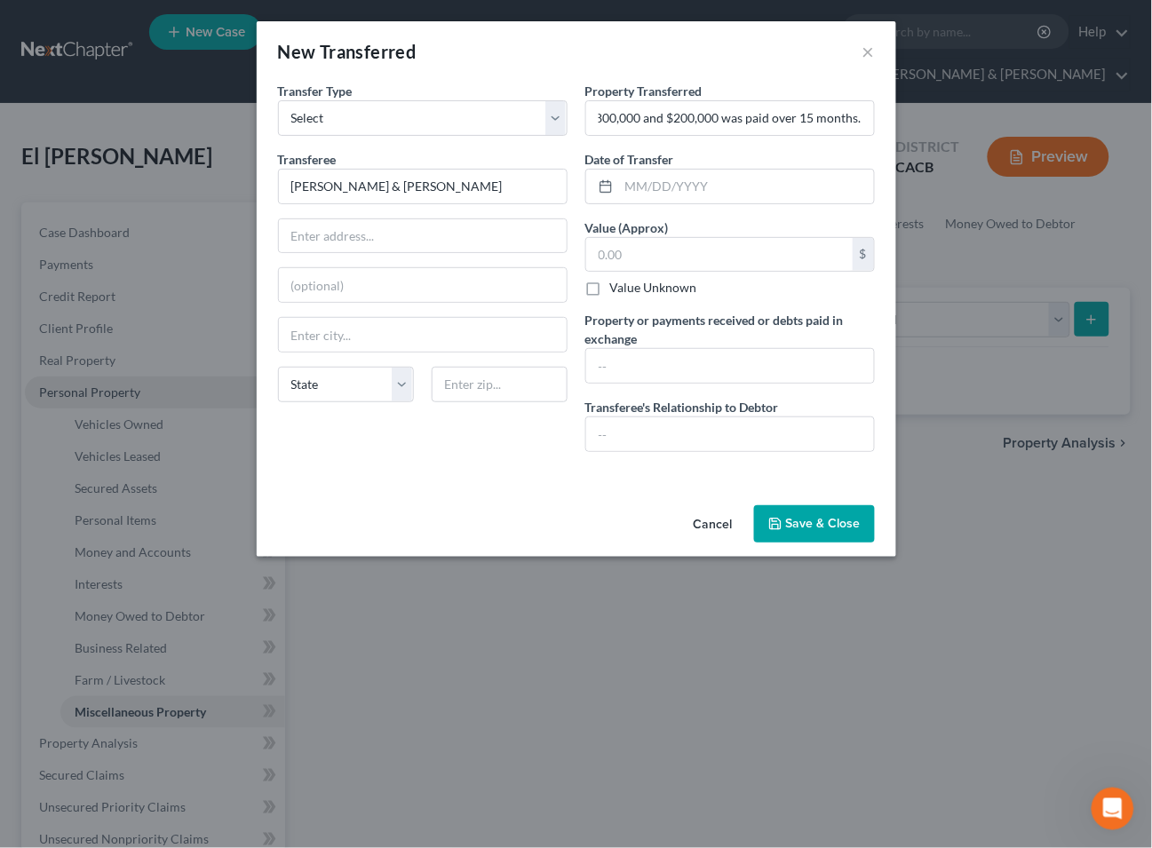
click at [813, 520] on button "Save & Close" at bounding box center [814, 523] width 121 height 37
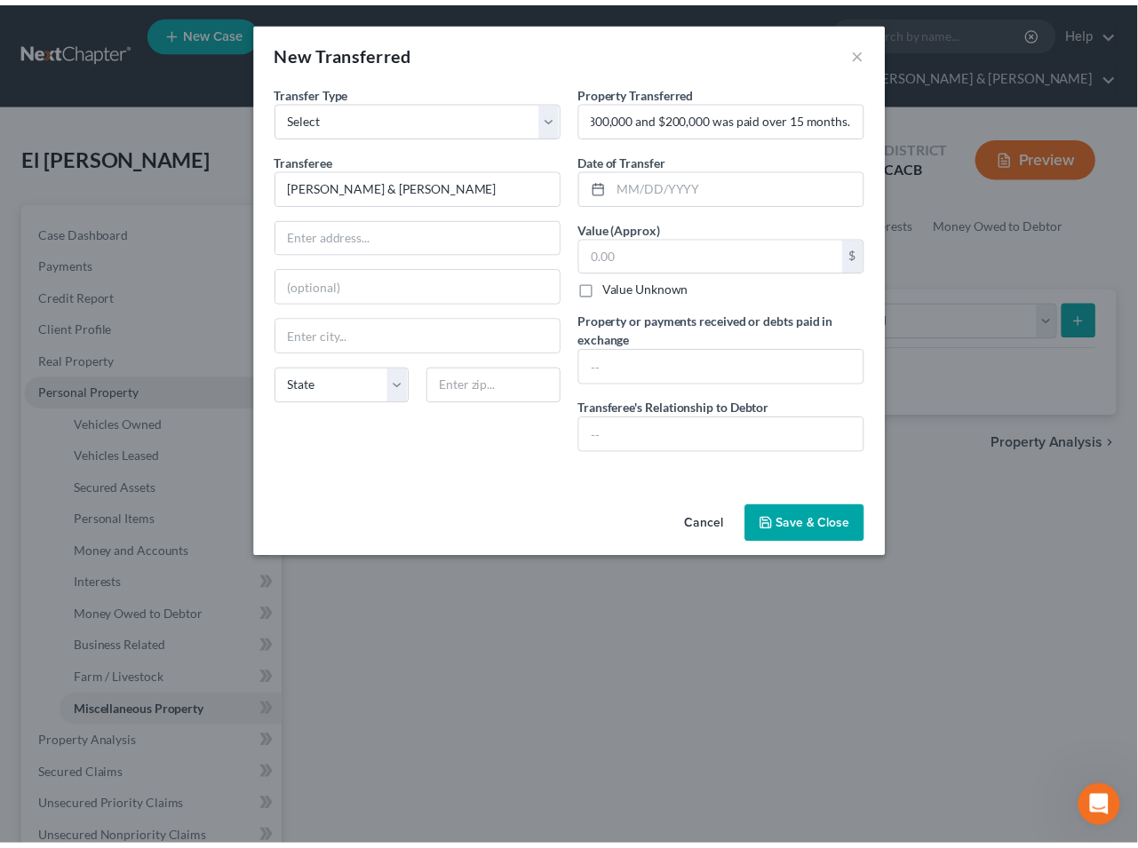
scroll to position [0, 0]
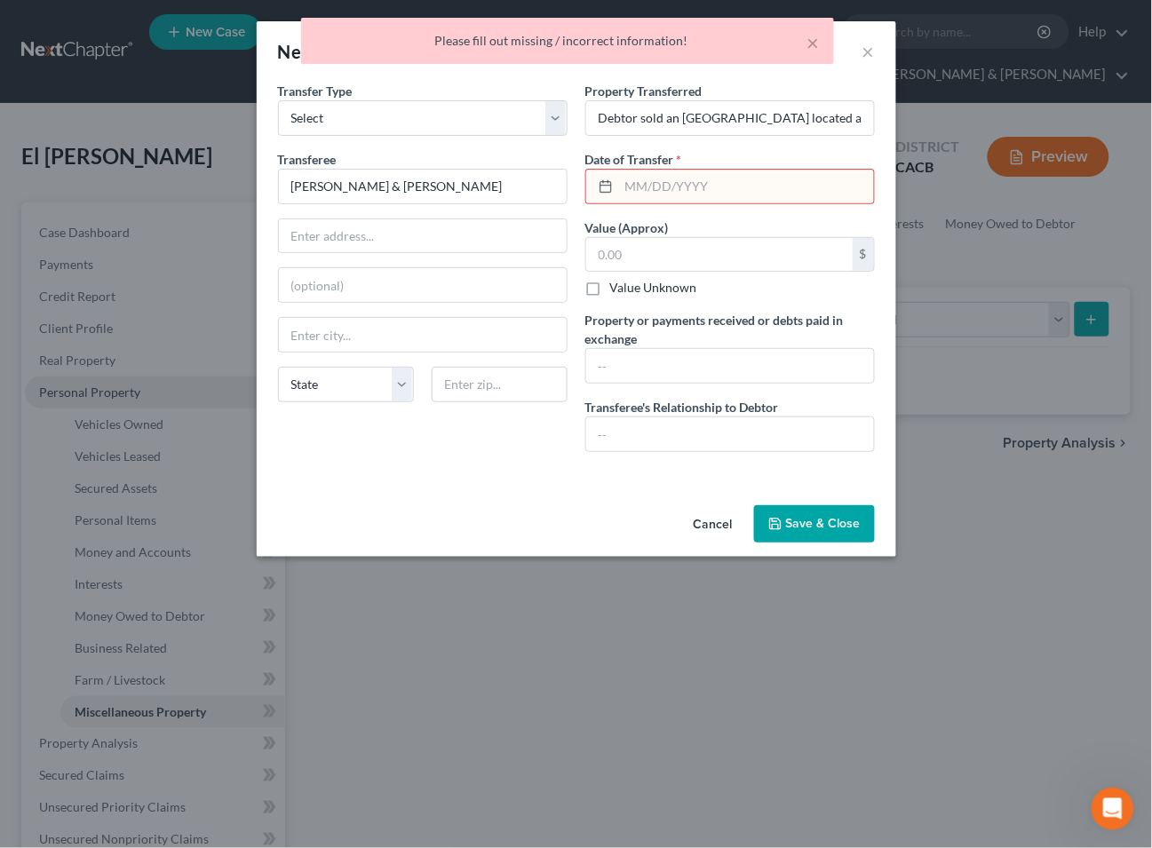
click at [634, 180] on input "text" at bounding box center [746, 187] width 255 height 34
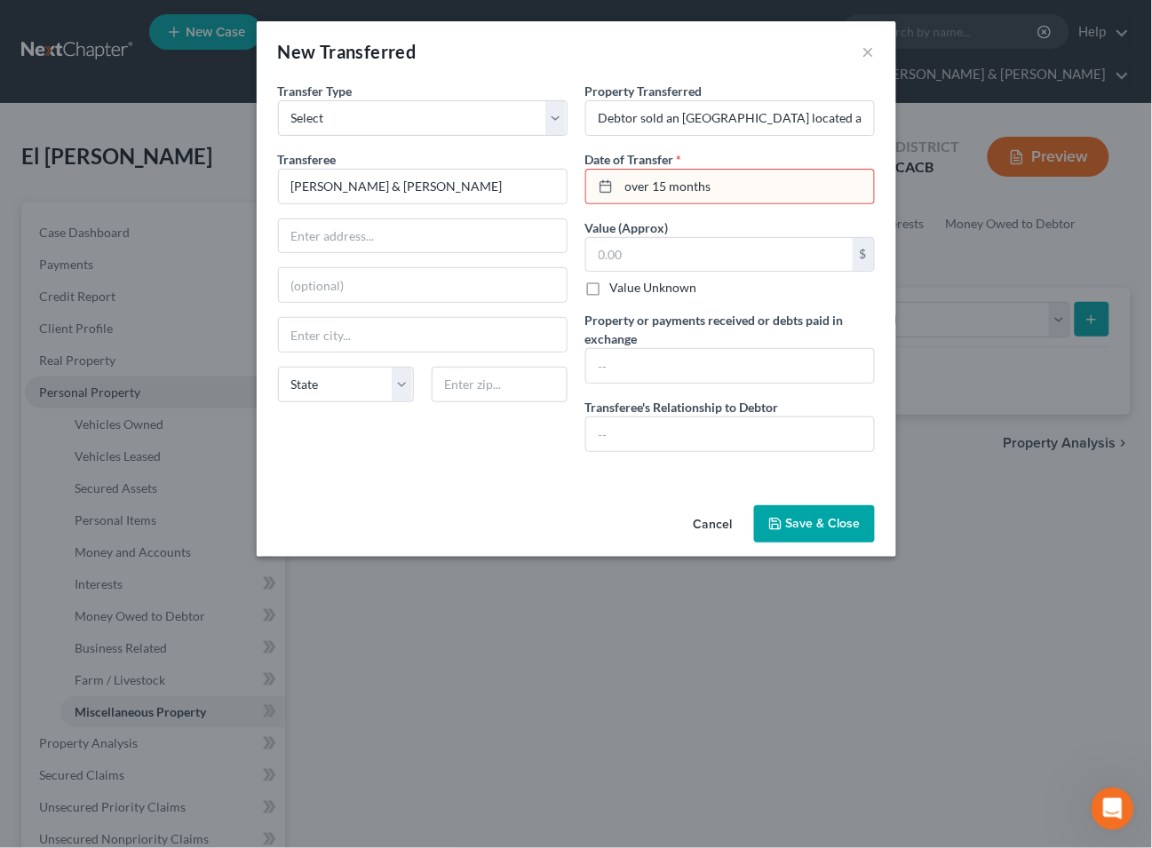
type input "over 15 months"
click at [817, 518] on button "Save & Close" at bounding box center [814, 523] width 121 height 37
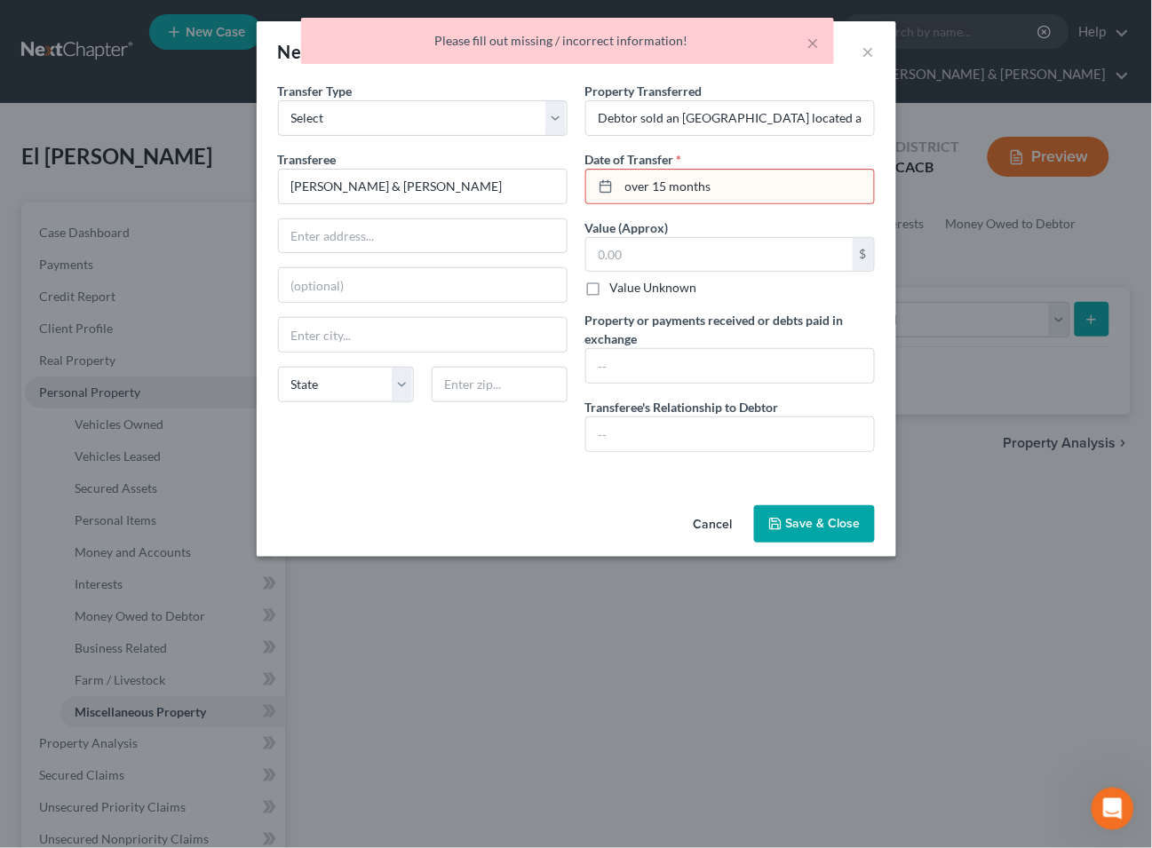
drag, startPoint x: 722, startPoint y: 189, endPoint x: 609, endPoint y: 183, distance: 112.9
click at [609, 183] on div "over 15 months" at bounding box center [729, 187] width 289 height 36
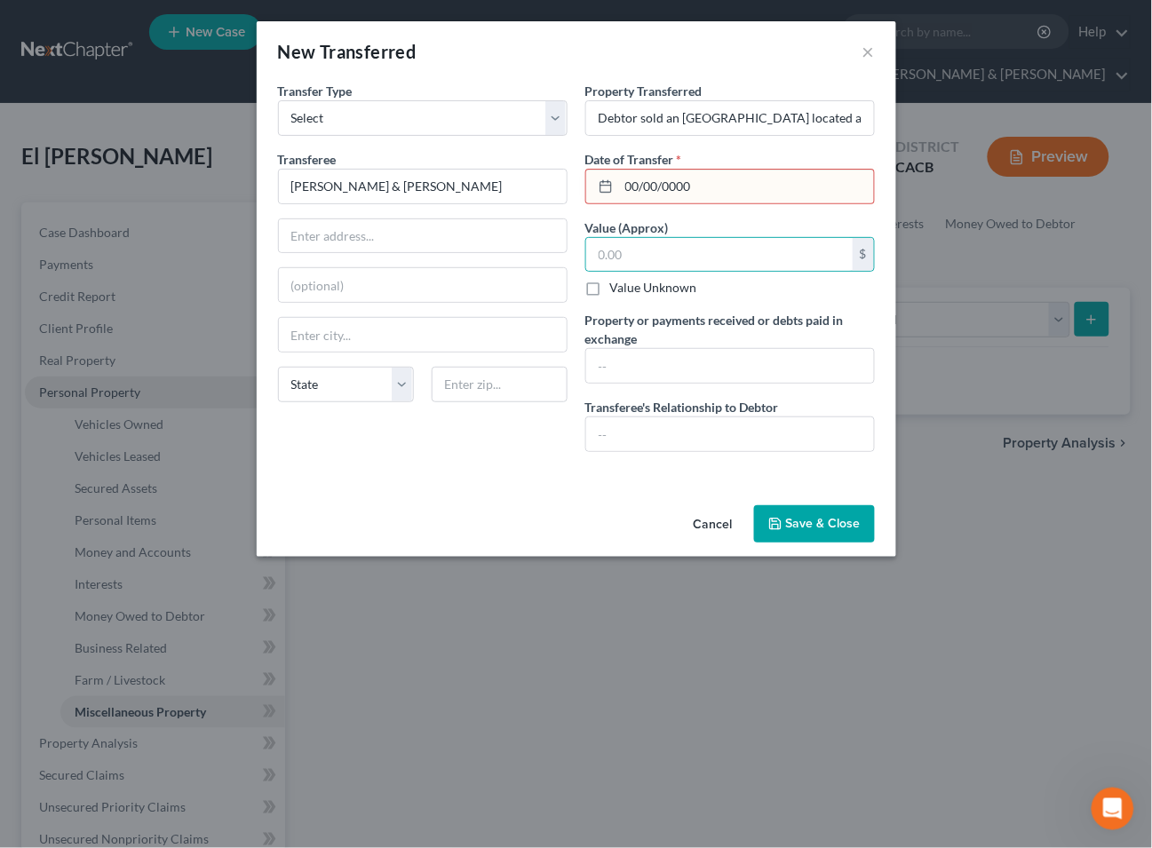
click at [822, 524] on button "Save & Close" at bounding box center [814, 523] width 121 height 37
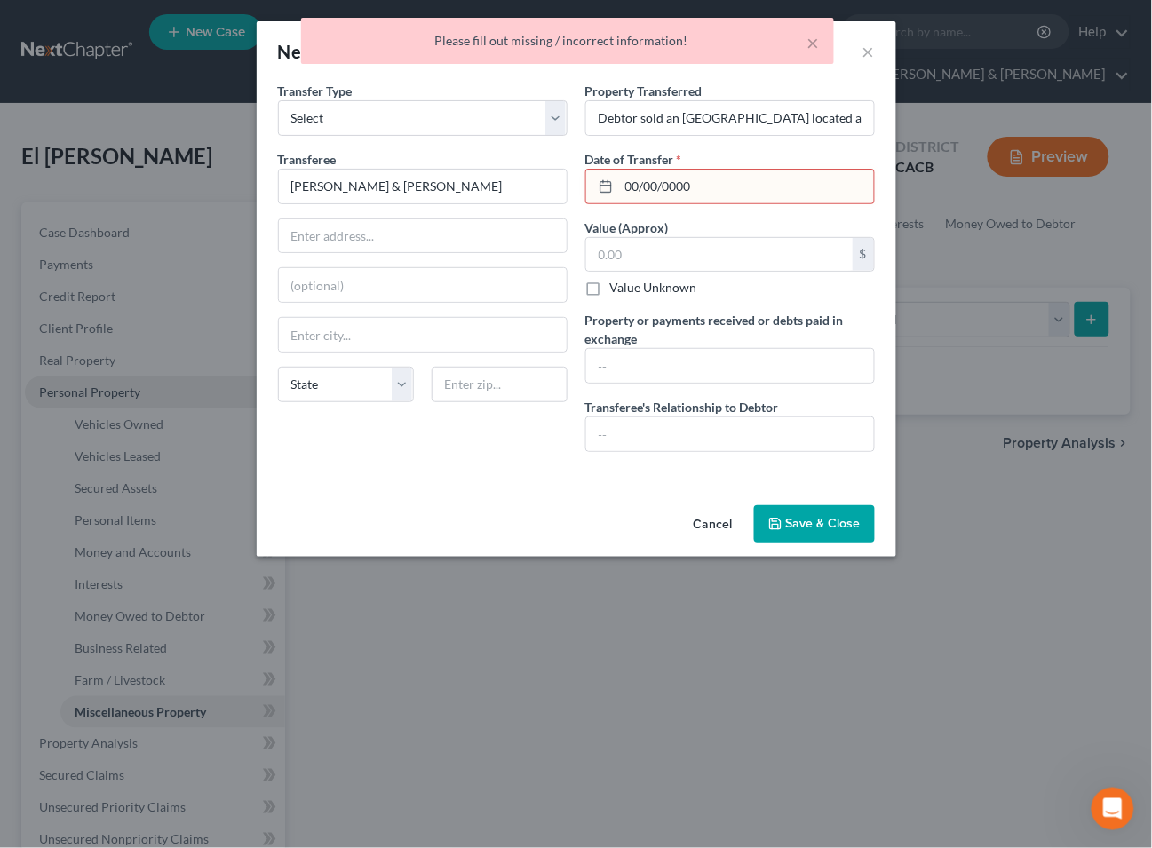
drag, startPoint x: 700, startPoint y: 184, endPoint x: 618, endPoint y: 187, distance: 81.8
click at [619, 187] on input "00/00/0000" at bounding box center [746, 187] width 255 height 34
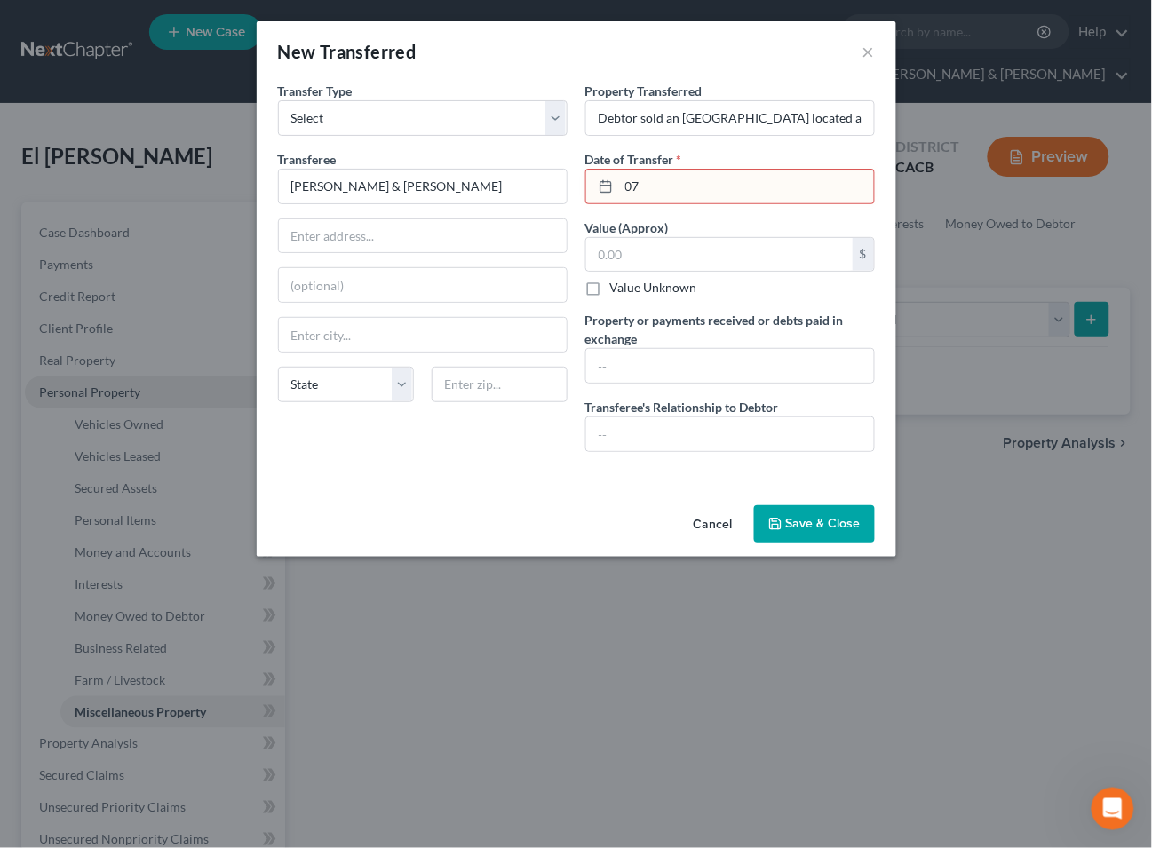
type input "0"
type input "[DATE]"
click at [791, 524] on button "Save & Close" at bounding box center [814, 523] width 121 height 37
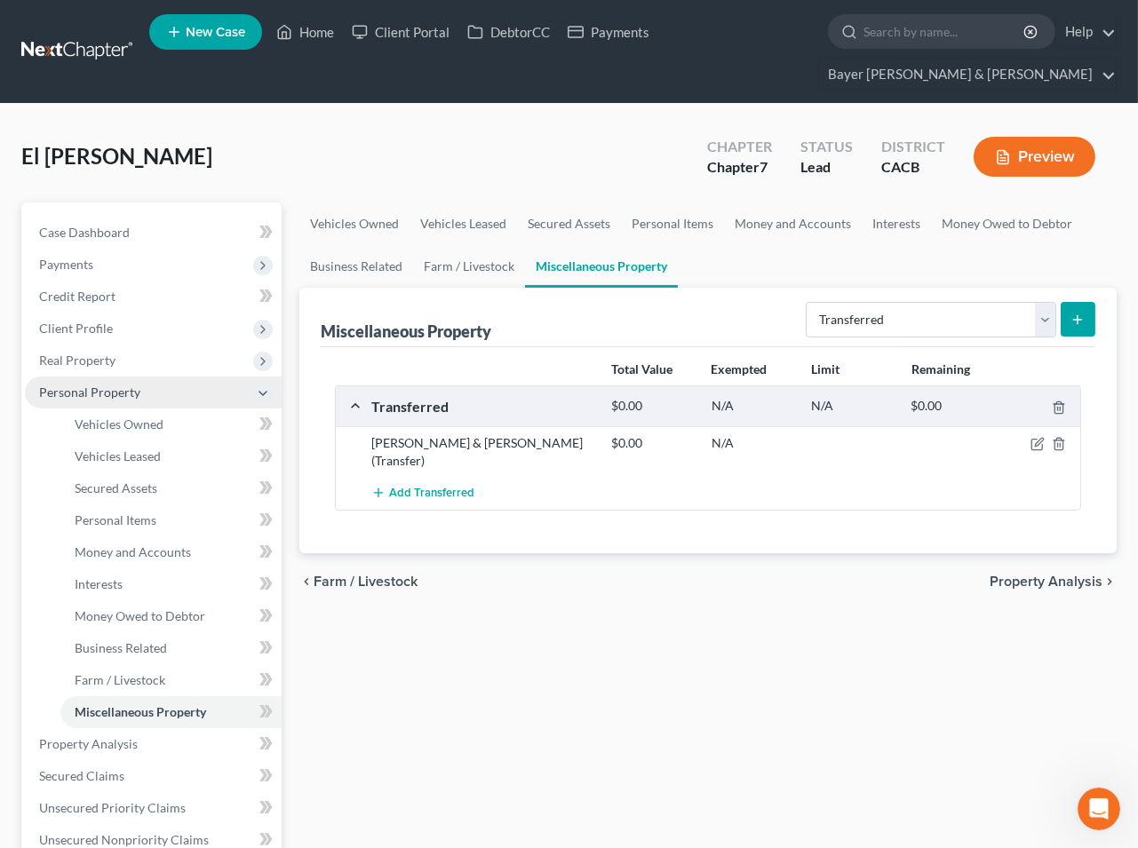
click at [1027, 143] on button "Preview" at bounding box center [1034, 157] width 122 height 40
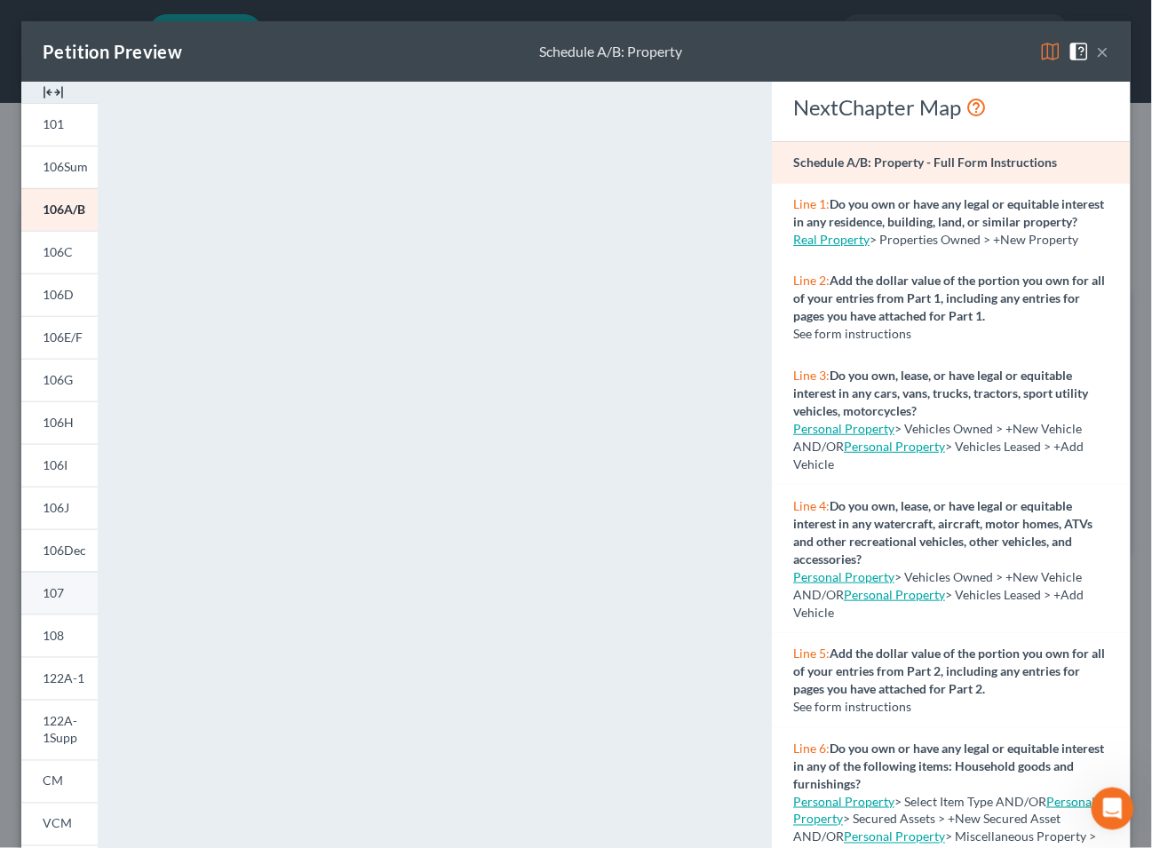
click at [58, 592] on span "107" at bounding box center [53, 592] width 21 height 15
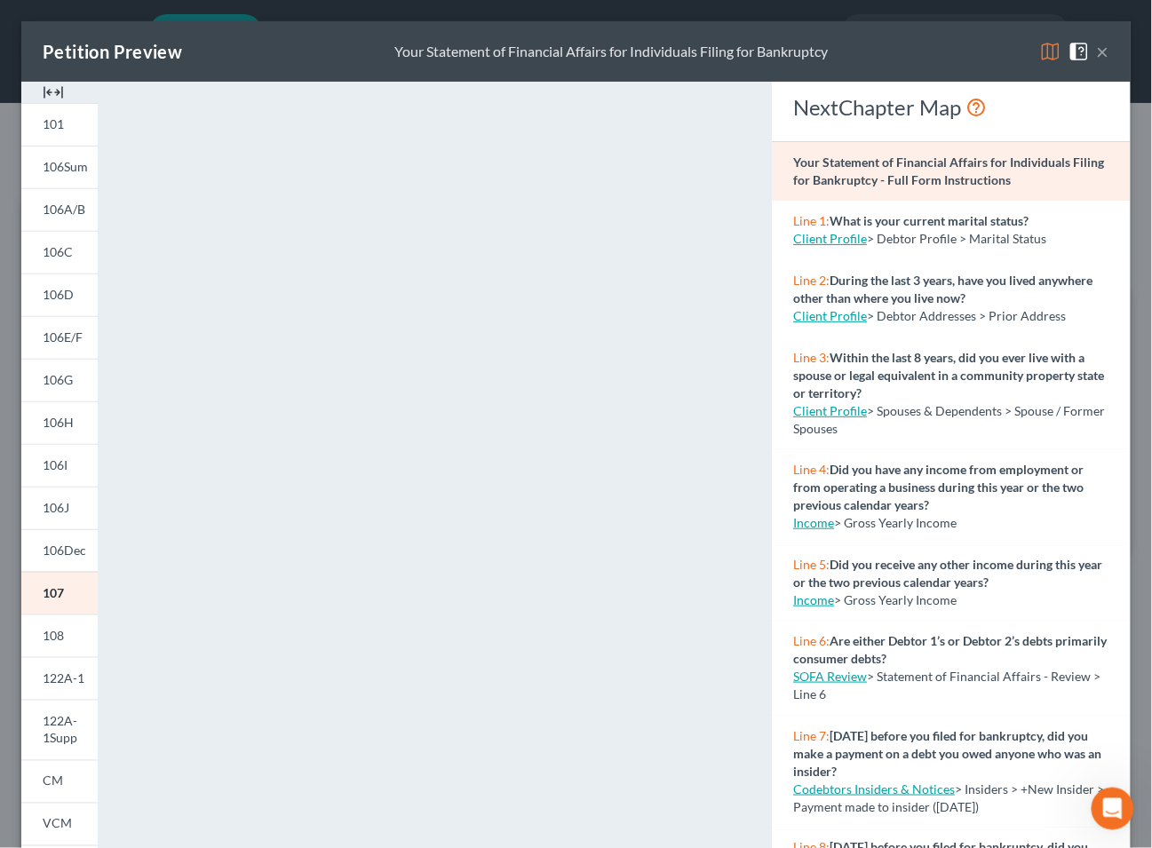
click at [1097, 55] on button "×" at bounding box center [1103, 51] width 12 height 21
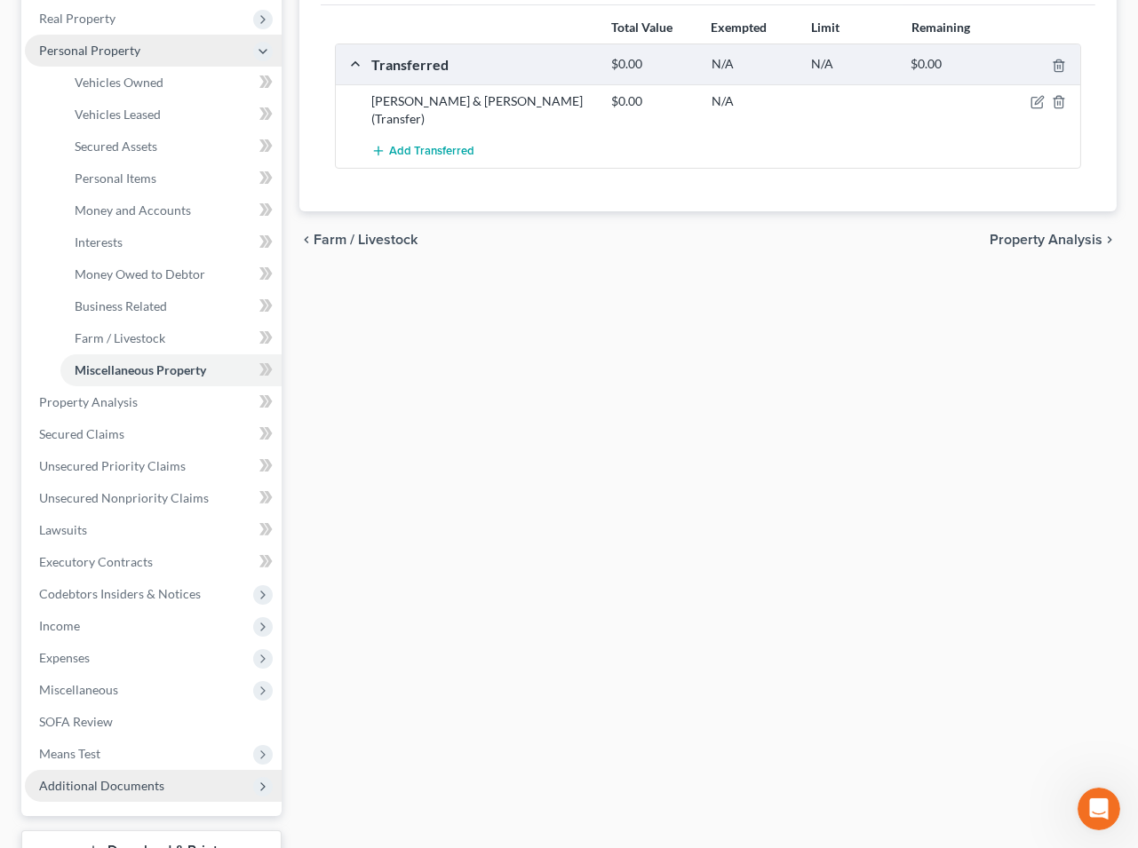
scroll to position [394, 0]
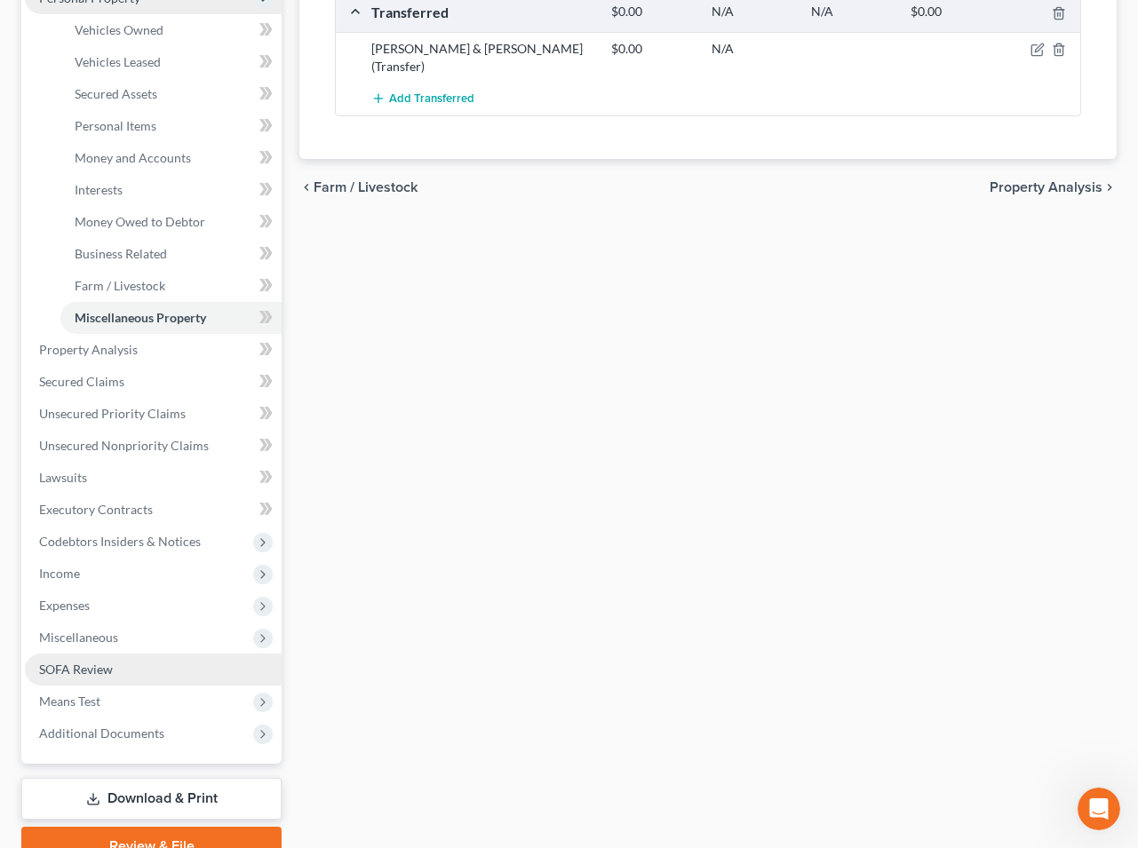
click at [90, 671] on span "SOFA Review" at bounding box center [76, 669] width 74 height 15
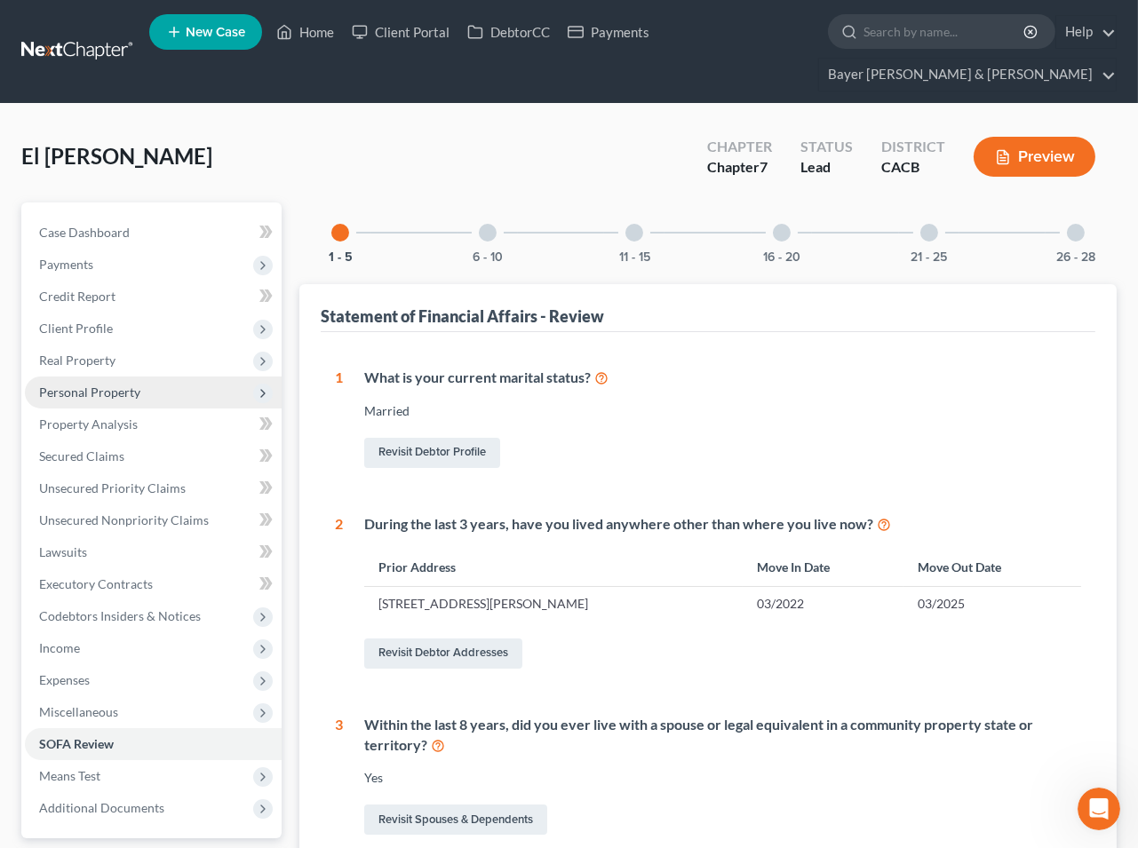
click at [927, 236] on div at bounding box center [929, 233] width 18 height 18
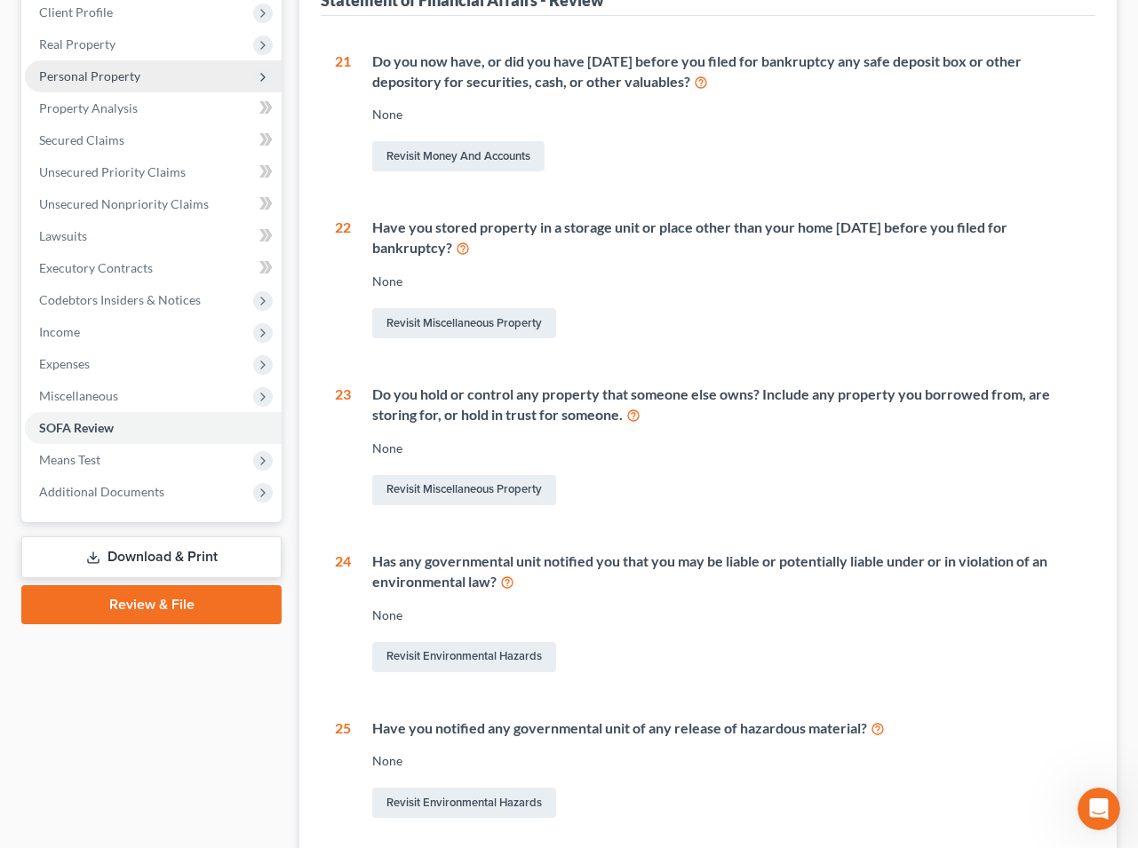
scroll to position [99, 0]
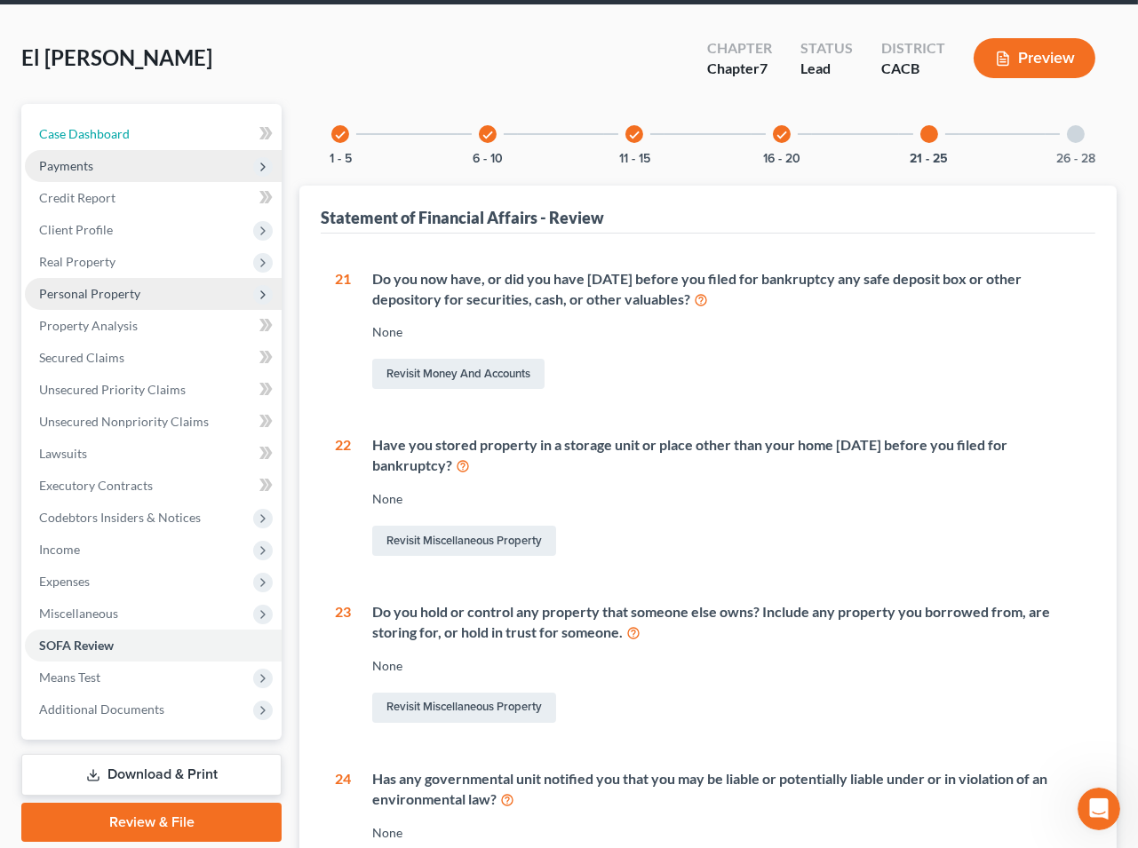
drag, startPoint x: 107, startPoint y: 129, endPoint x: 107, endPoint y: 160, distance: 31.1
click at [107, 129] on span "Case Dashboard" at bounding box center [84, 133] width 91 height 15
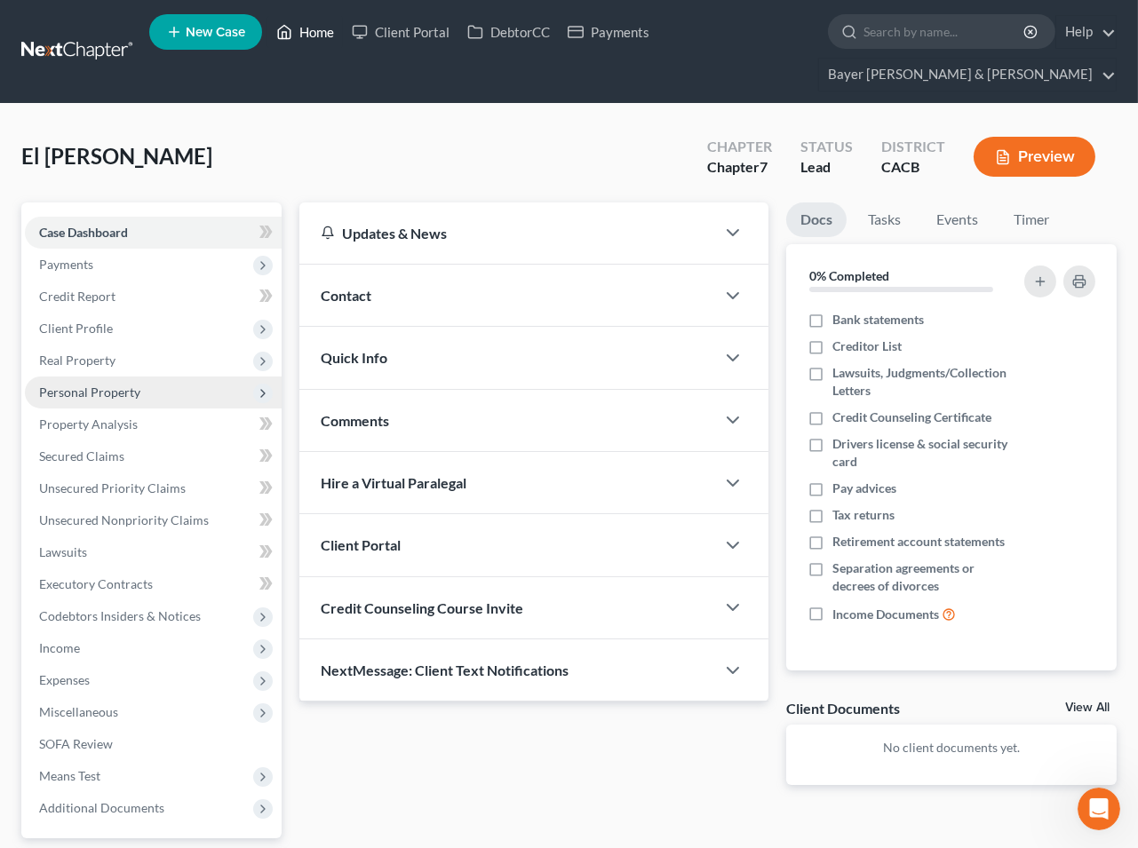
click at [311, 20] on link "Home" at bounding box center [304, 32] width 75 height 32
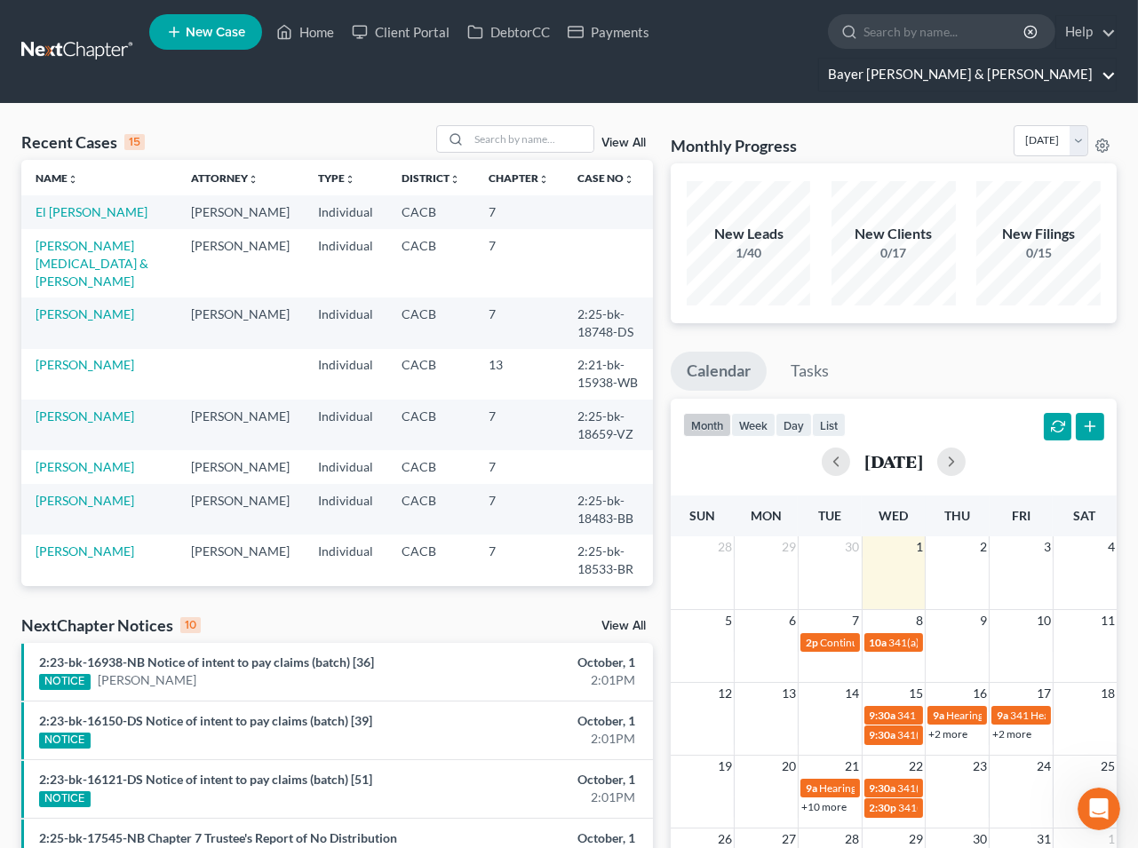
click at [1107, 71] on link "Bayer [PERSON_NAME] & [PERSON_NAME]" at bounding box center [967, 75] width 297 height 32
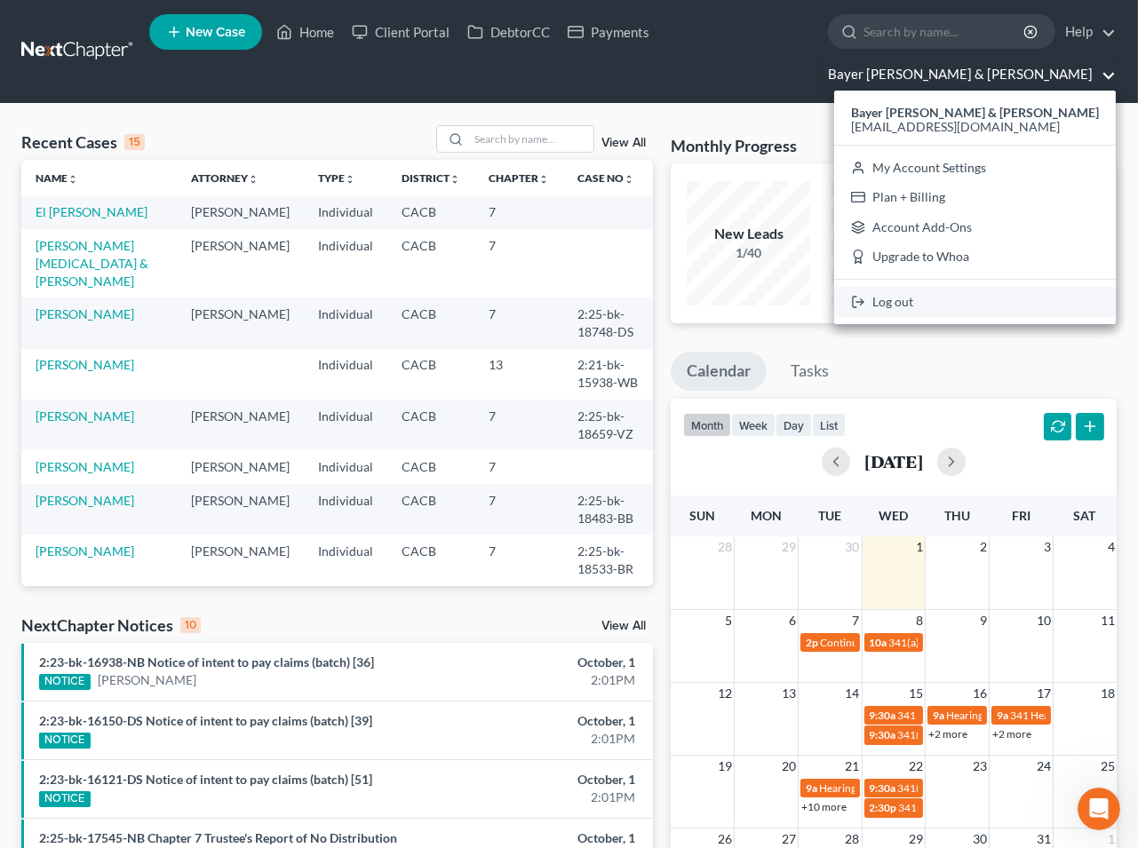
click at [962, 298] on link "Log out" at bounding box center [974, 302] width 281 height 30
